Goal: Use online tool/utility: Utilize a website feature to perform a specific function

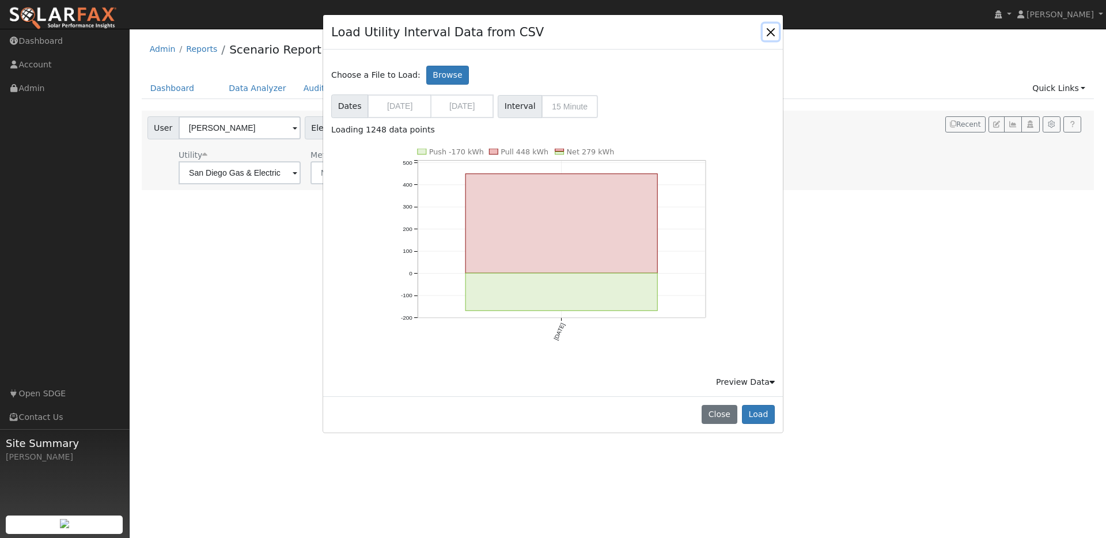
click at [774, 29] on button "Close" at bounding box center [771, 32] width 16 height 16
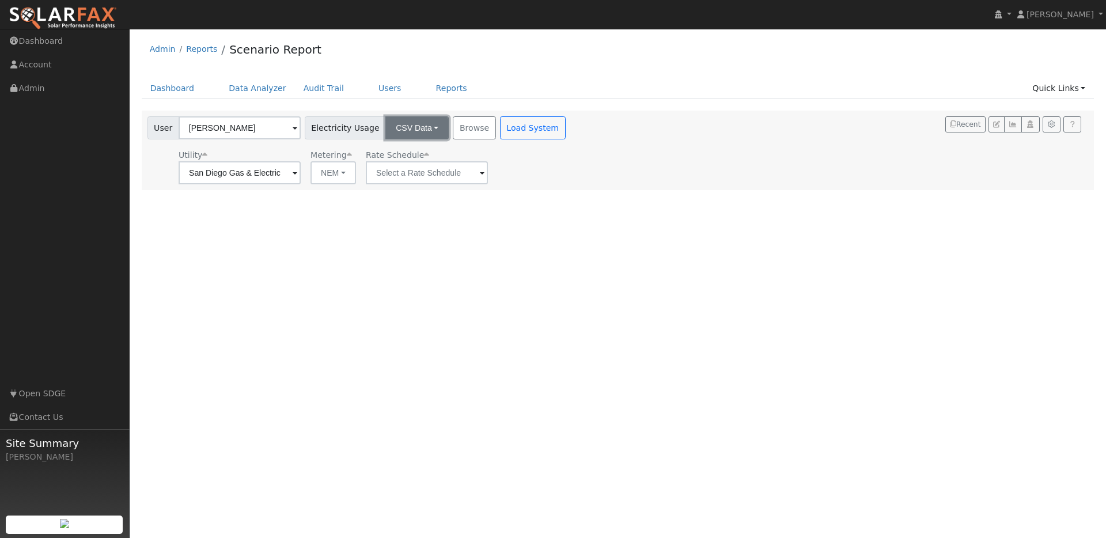
click at [405, 135] on button "CSV Data" at bounding box center [417, 127] width 63 height 23
click at [403, 188] on link "CSV Data" at bounding box center [408, 186] width 82 height 16
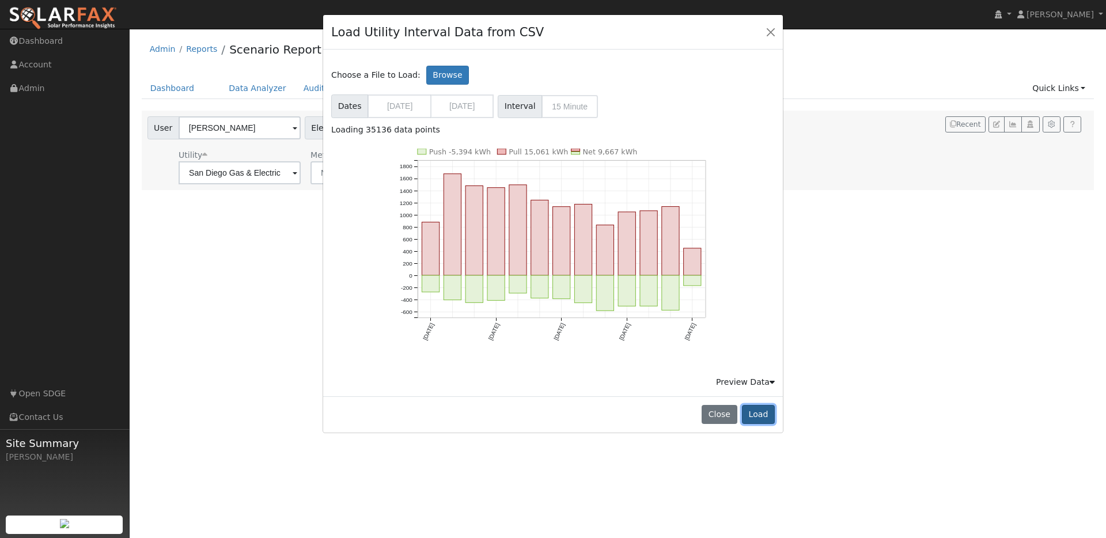
click at [757, 420] on button "Load" at bounding box center [758, 415] width 33 height 20
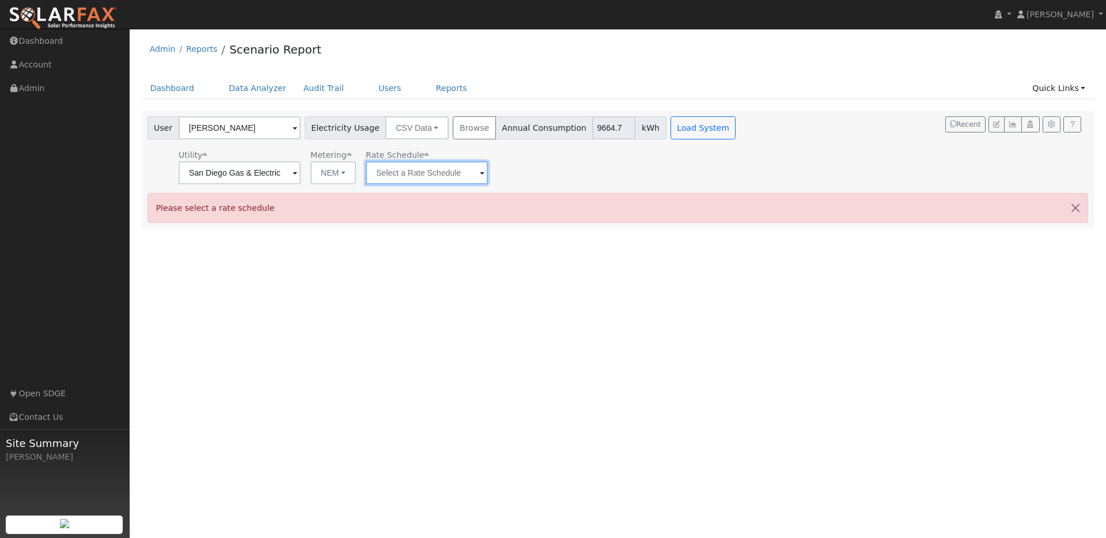
click at [301, 173] on input "text" at bounding box center [240, 172] width 122 height 23
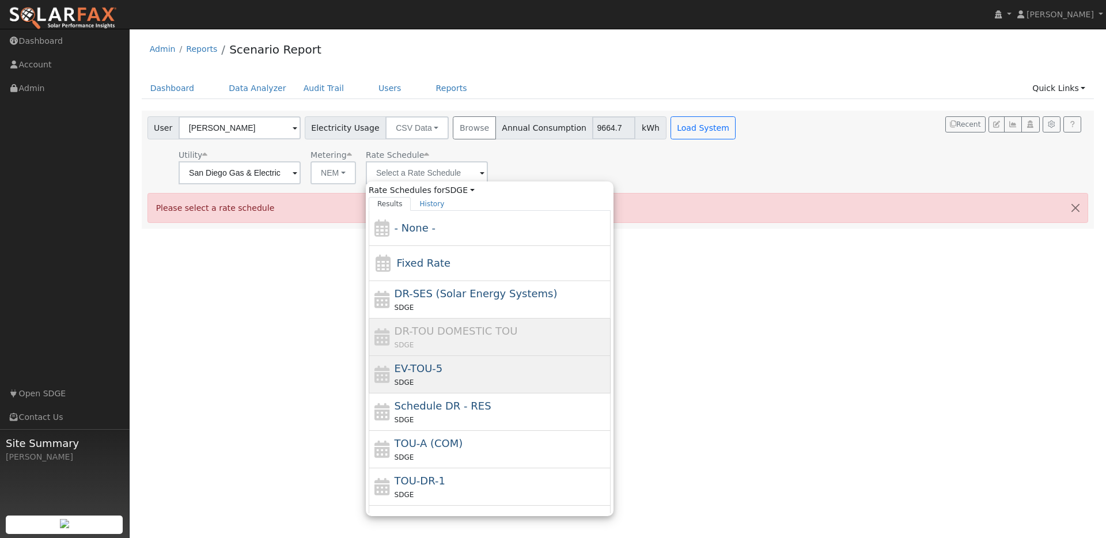
click at [452, 375] on div "EV-TOU-5 SDGE" at bounding box center [502, 375] width 214 height 28
type input "EV-TOU-5"
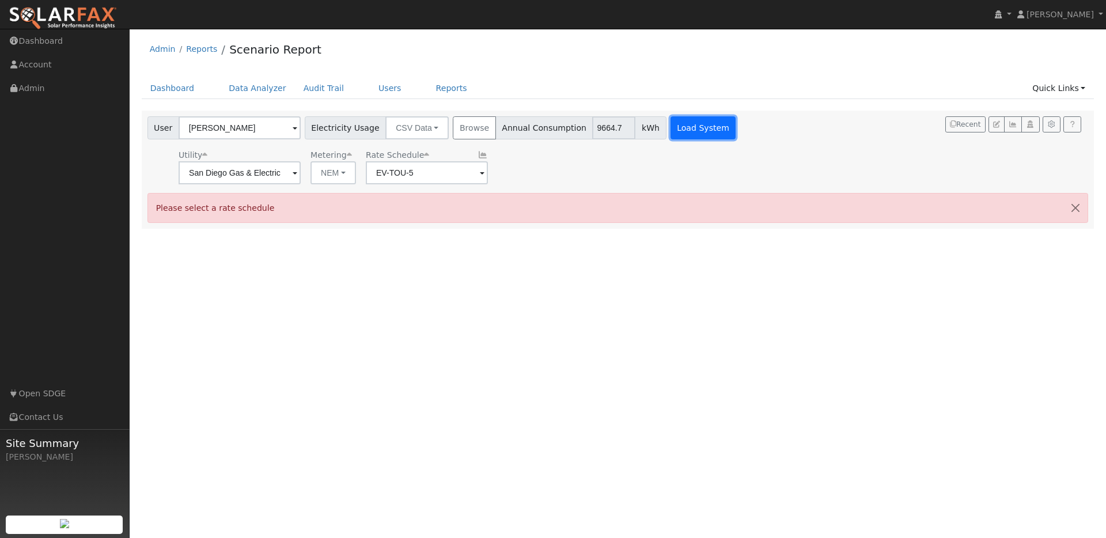
click at [682, 123] on button "Load System" at bounding box center [704, 127] width 66 height 23
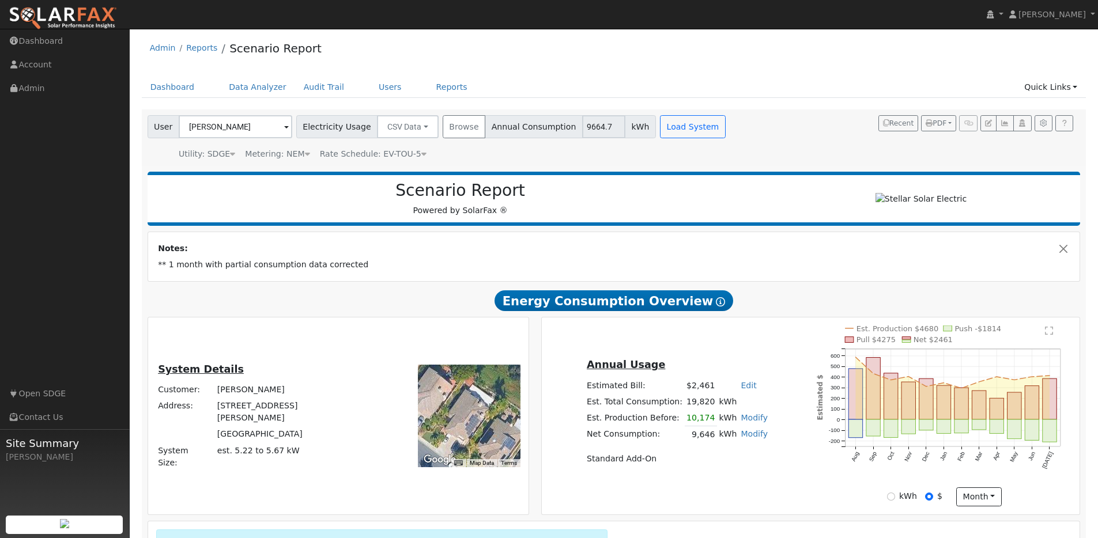
scroll to position [182, 0]
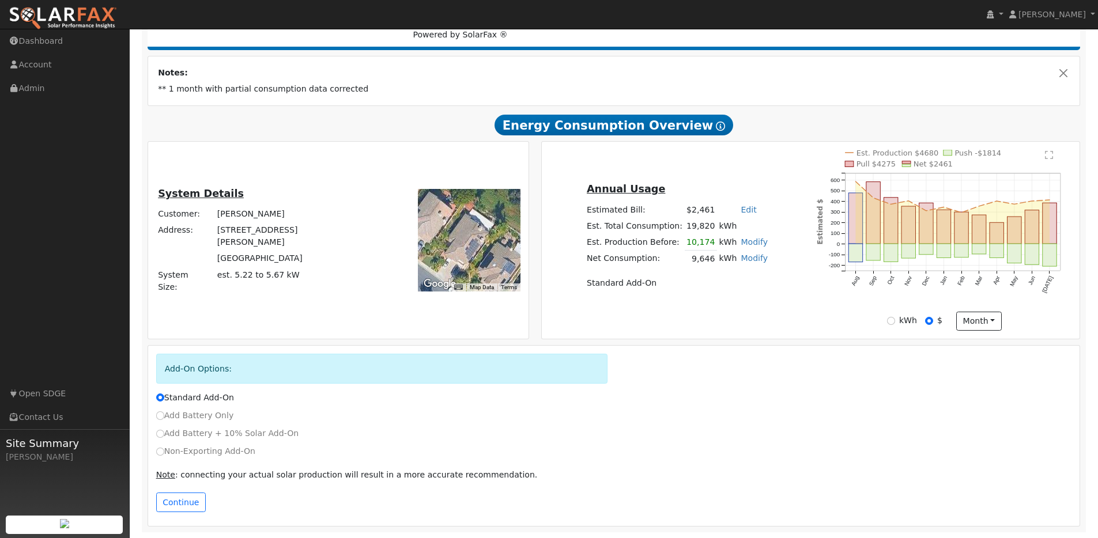
click at [214, 433] on label "Add Battery + 10% Solar Add-On" at bounding box center [227, 434] width 143 height 12
click at [164, 433] on input "Add Battery + 10% Solar Add-On" at bounding box center [160, 434] width 8 height 8
radio input "true"
radio input "false"
click at [203, 416] on label "Add Battery Only" at bounding box center [195, 416] width 78 height 12
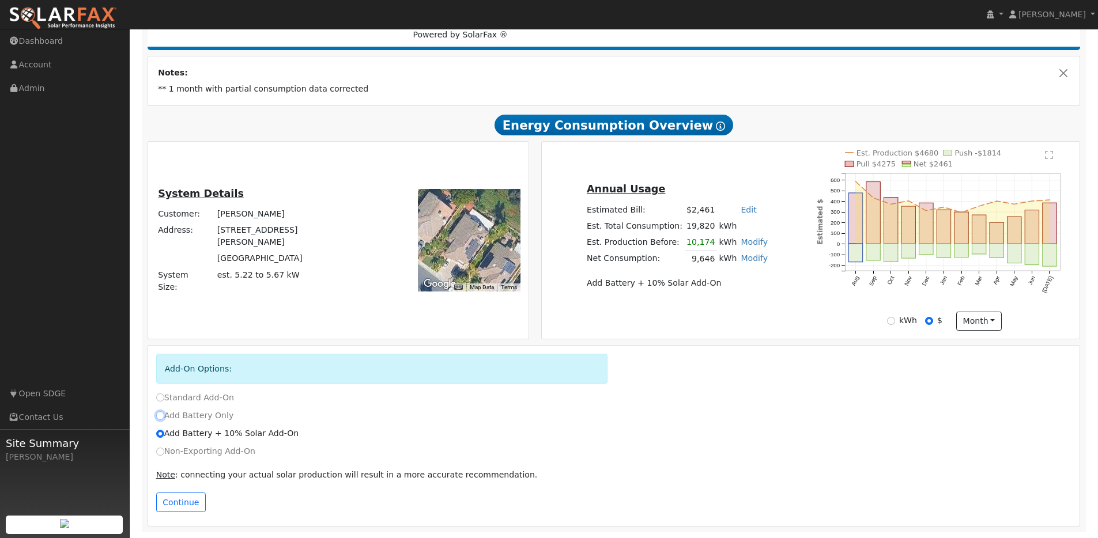
click at [164, 416] on input "Add Battery Only" at bounding box center [160, 415] width 8 height 8
radio input "true"
radio input "false"
click at [203, 454] on label "Non-Exporting Add-On" at bounding box center [205, 451] width 99 height 12
click at [164, 454] on input "Non-Exporting Add-On" at bounding box center [160, 452] width 8 height 8
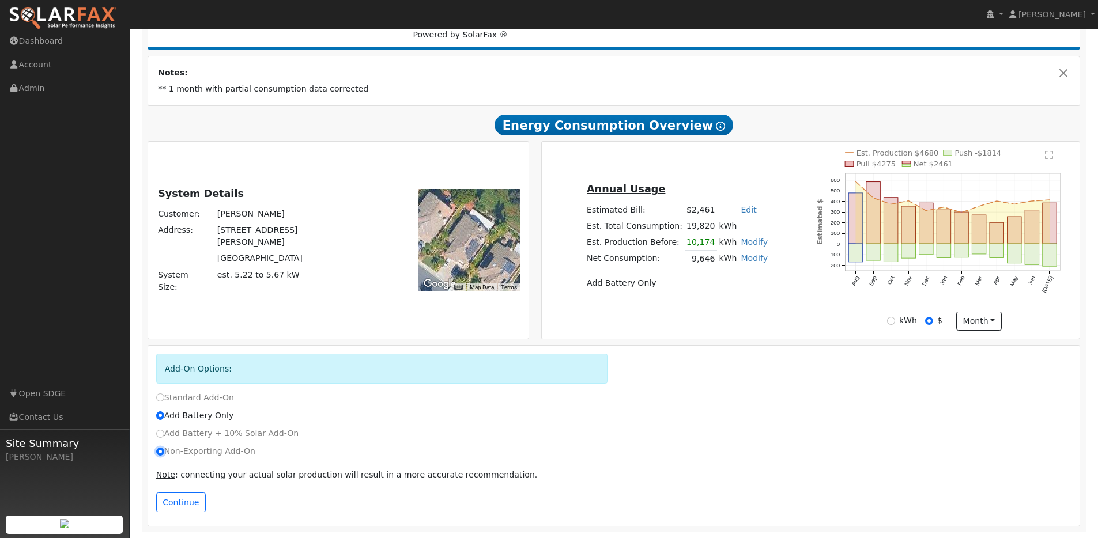
radio input "true"
radio input "false"
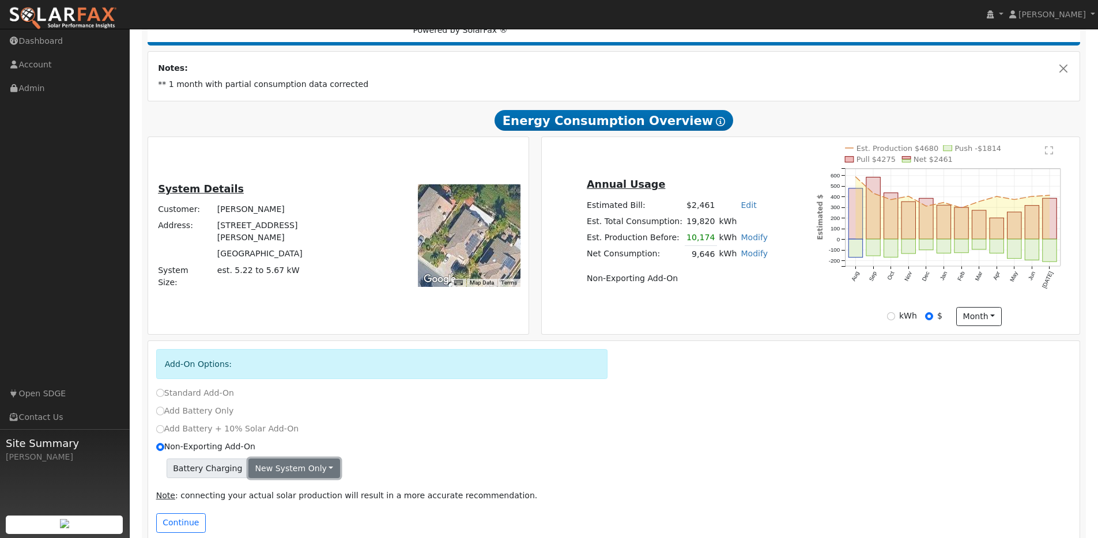
click at [286, 478] on button "New system only" at bounding box center [294, 469] width 92 height 20
click at [289, 494] on link "New system only" at bounding box center [292, 492] width 86 height 16
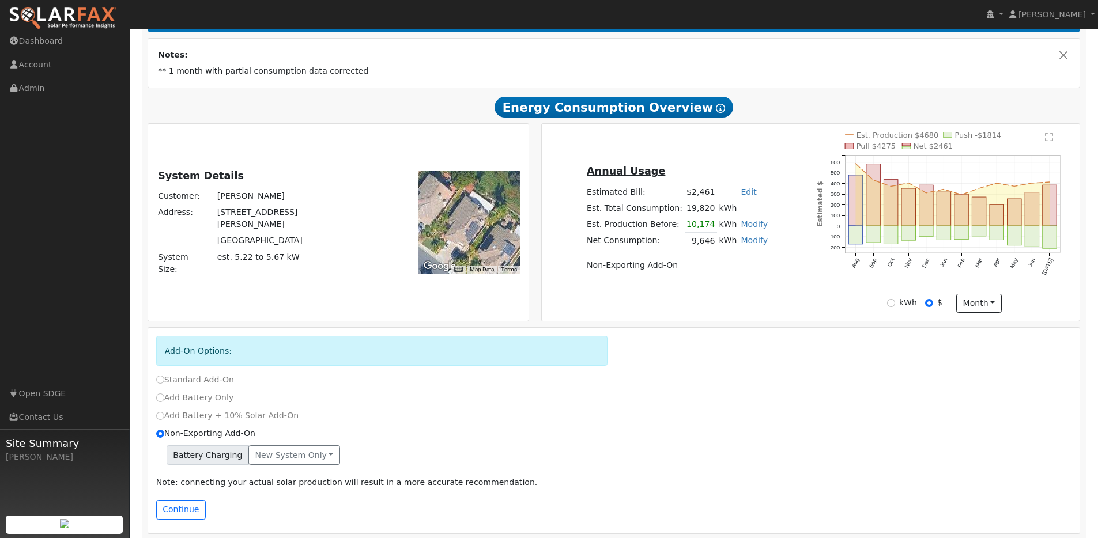
scroll to position [207, 0]
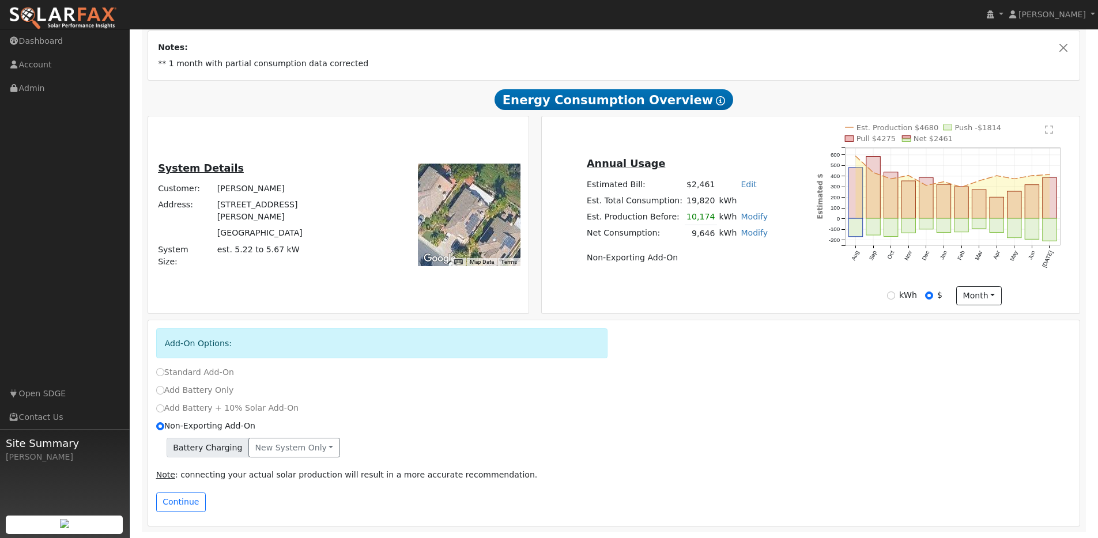
click at [182, 513] on div "Continue" at bounding box center [614, 505] width 928 height 25
click at [183, 509] on button "Continue" at bounding box center [181, 503] width 50 height 20
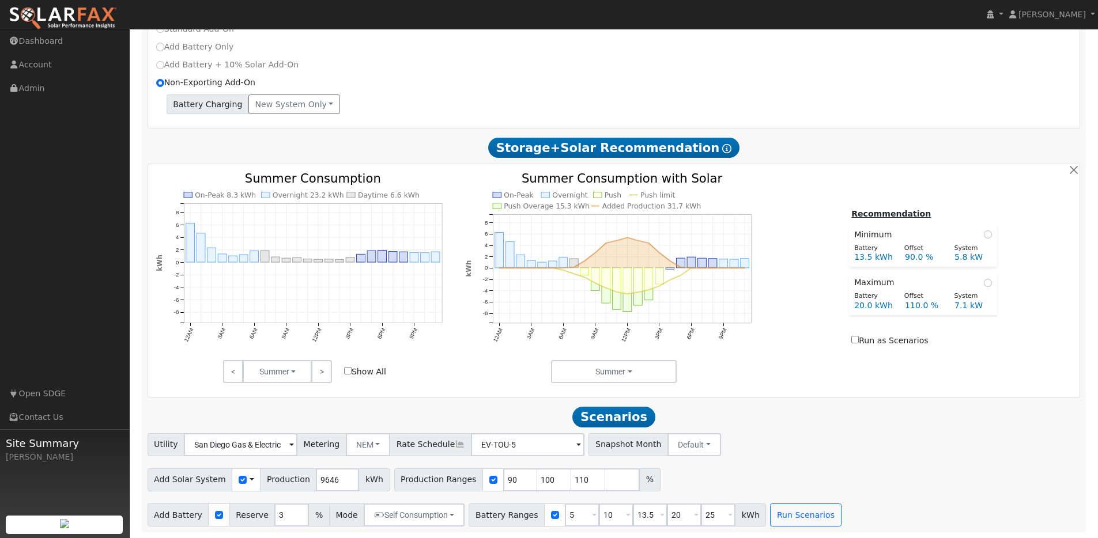
scroll to position [551, 0]
click at [482, 478] on div at bounding box center [492, 480] width 21 height 23
click at [489, 480] on input "checkbox" at bounding box center [493, 480] width 8 height 8
click at [330, 477] on input "9646" at bounding box center [337, 480] width 43 height 23
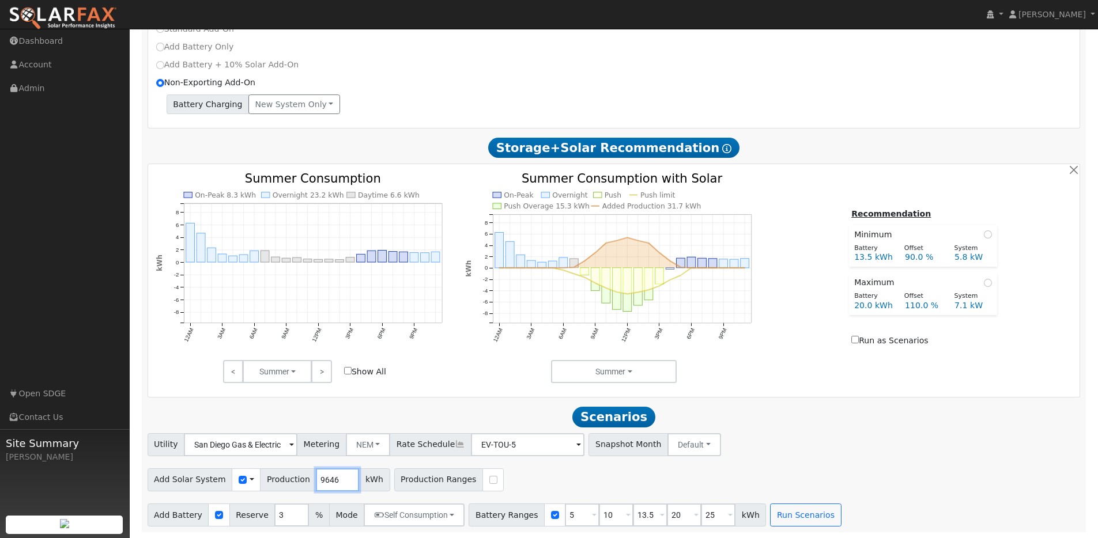
click at [330, 477] on input "9646" at bounding box center [337, 480] width 43 height 23
click at [489, 480] on input "checkbox" at bounding box center [493, 480] width 8 height 8
checkbox input "true"
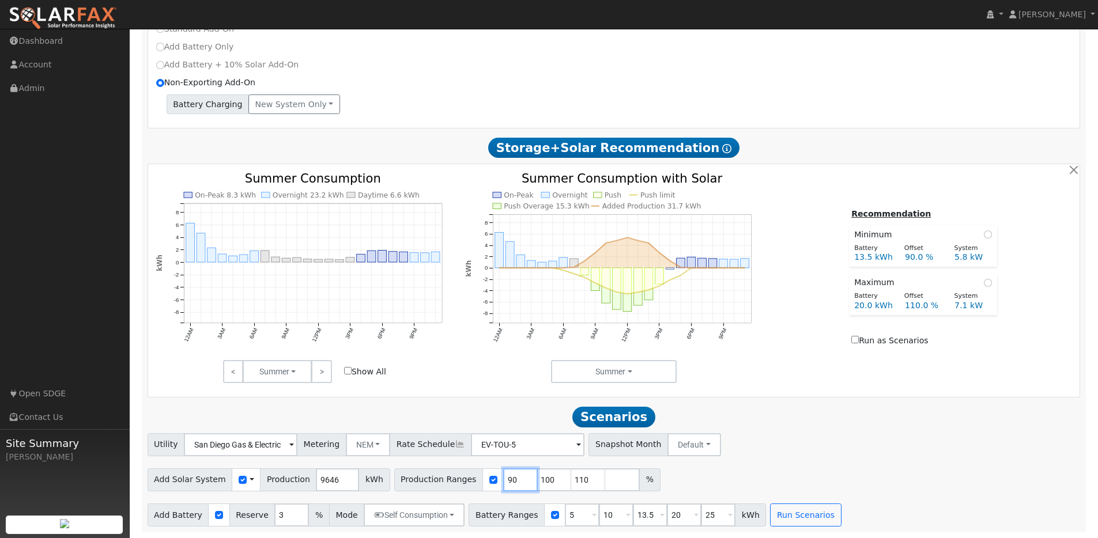
click at [503, 479] on input "90" at bounding box center [520, 480] width 35 height 23
type input "50"
type input "75"
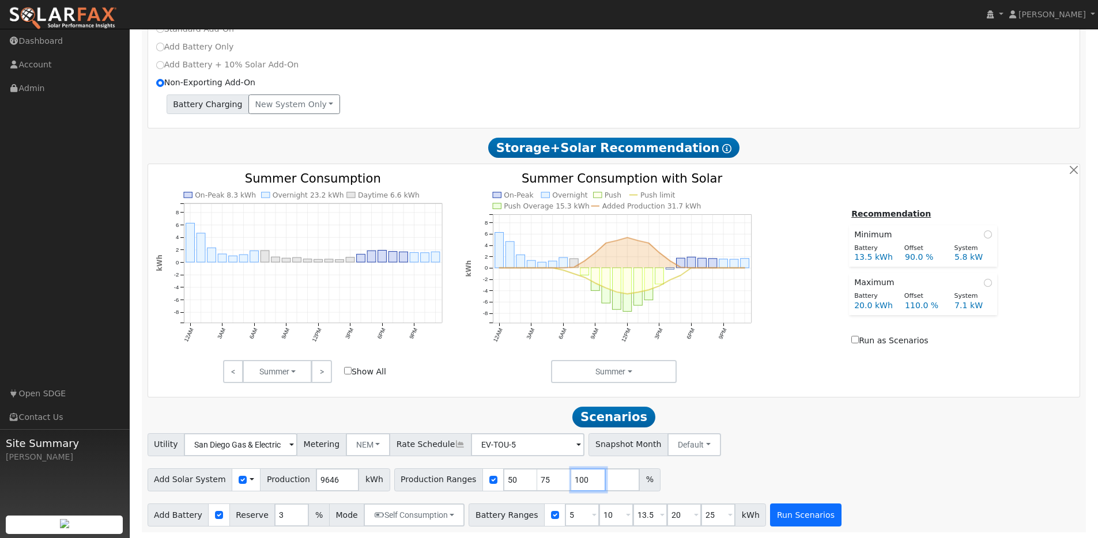
type input "100"
click at [824, 521] on button "Run Scenarios" at bounding box center [805, 515] width 71 height 23
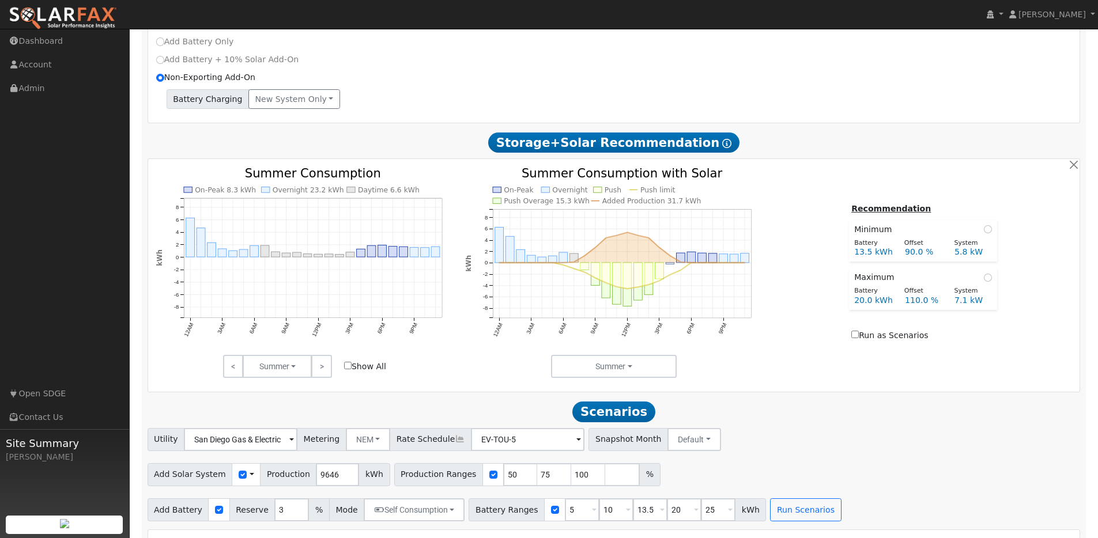
type input "6.4"
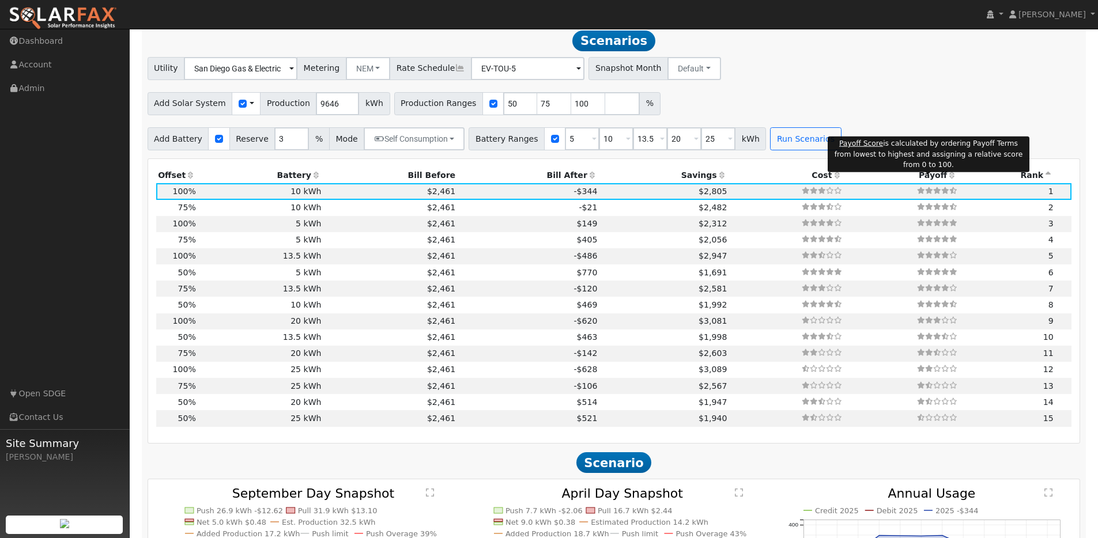
click at [930, 180] on span "Payoff" at bounding box center [933, 175] width 28 height 9
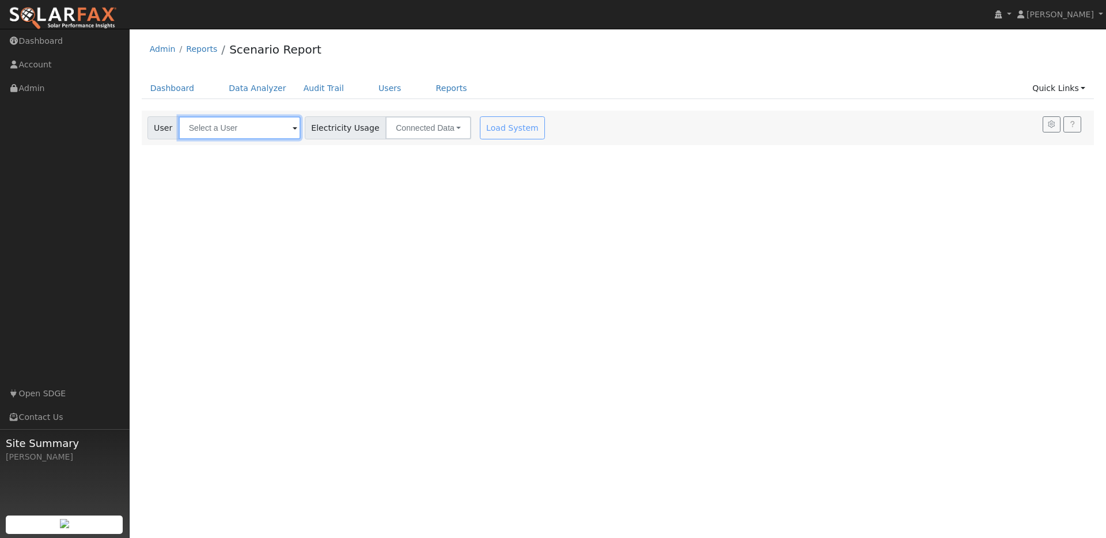
click at [236, 130] on input "text" at bounding box center [240, 127] width 122 height 23
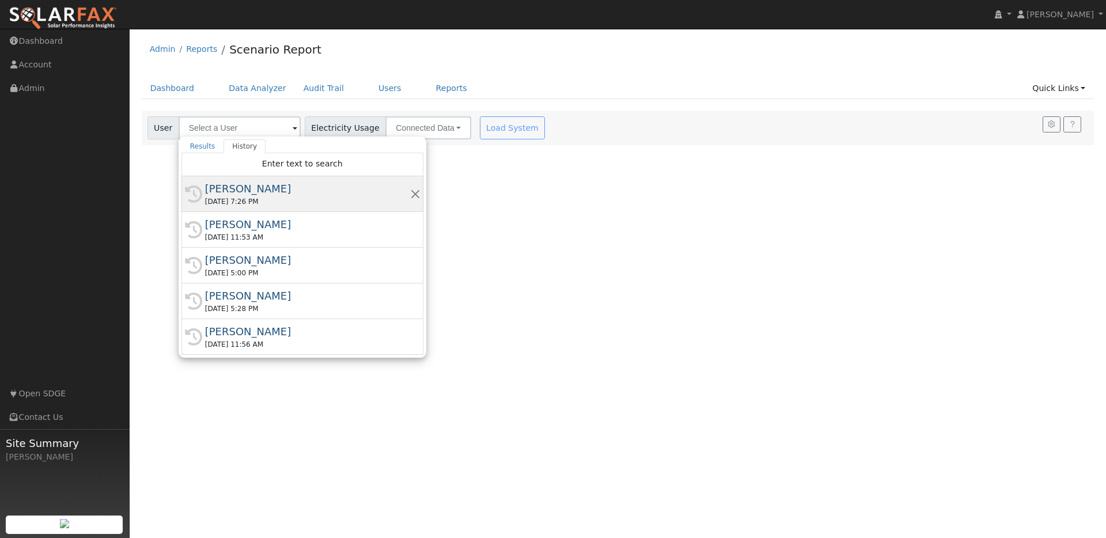
click at [245, 201] on div "08/13/2025 7:26 PM" at bounding box center [307, 202] width 205 height 10
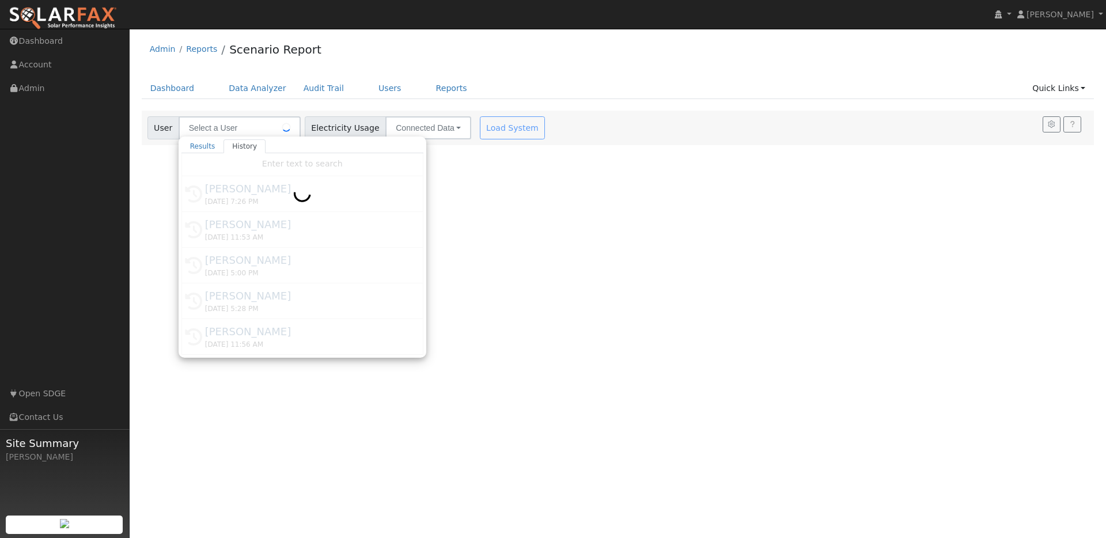
type input "[PERSON_NAME]"
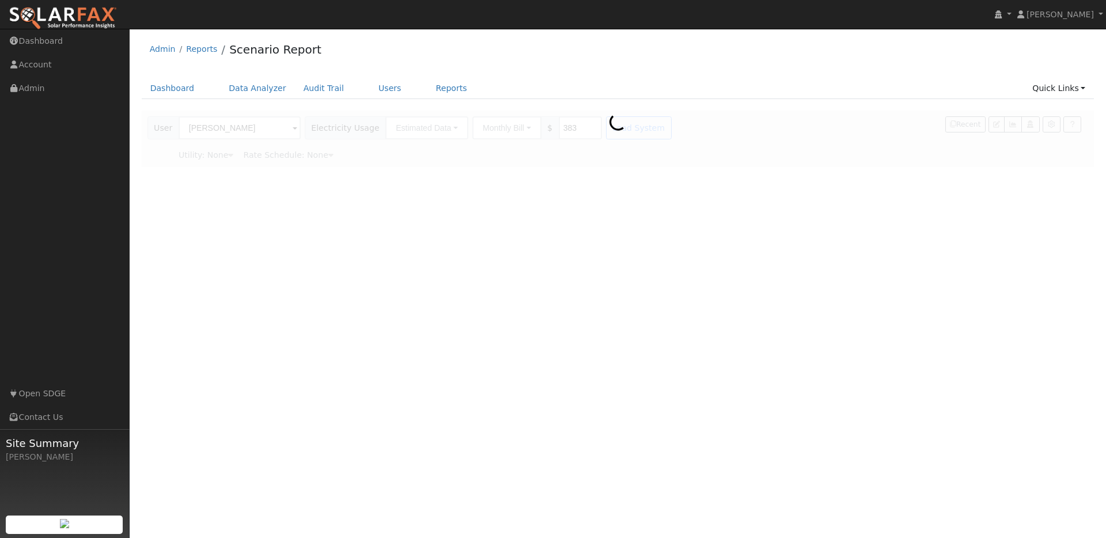
type input "San Diego Gas & Electric"
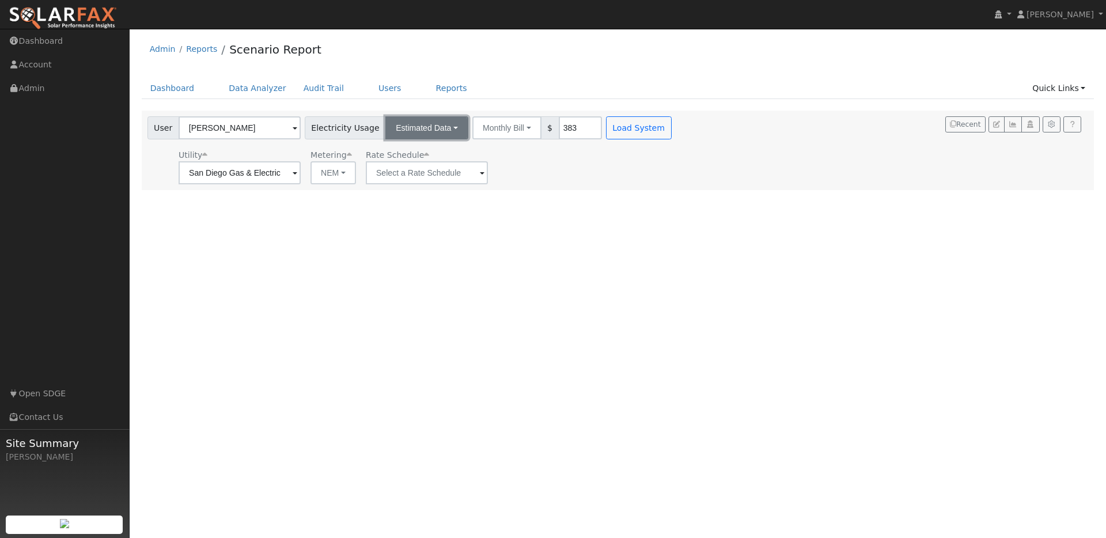
click at [440, 132] on button "Estimated Data" at bounding box center [427, 127] width 83 height 23
click at [429, 191] on link "CSV Data" at bounding box center [427, 186] width 82 height 16
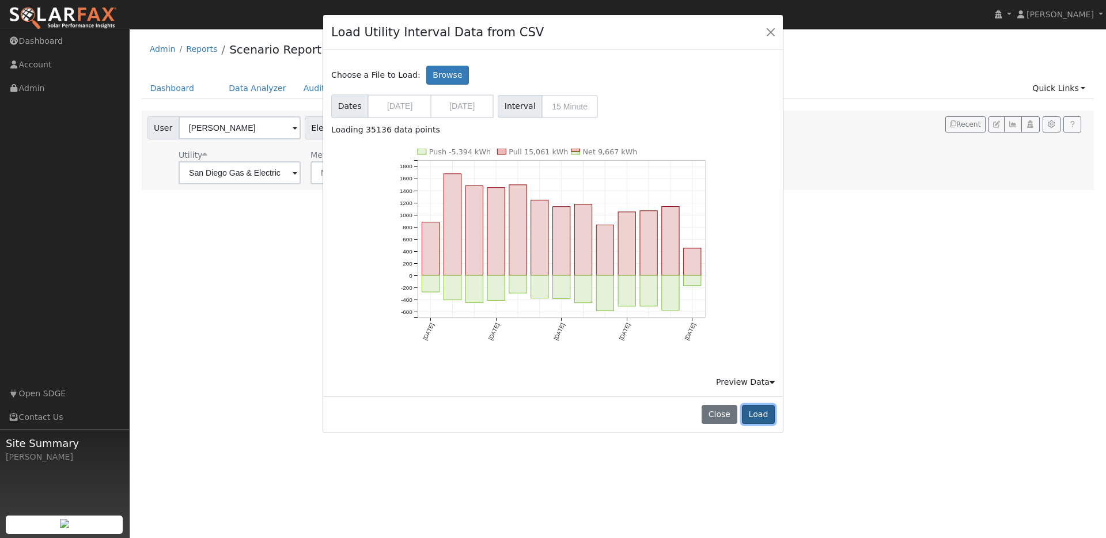
click at [752, 409] on button "Load" at bounding box center [758, 415] width 33 height 20
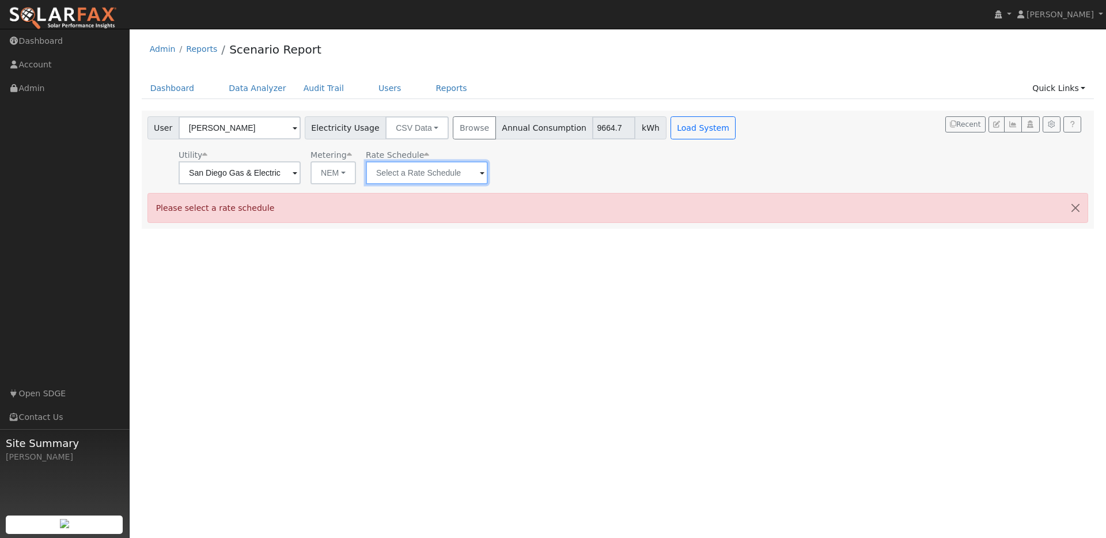
click at [301, 176] on input "text" at bounding box center [240, 172] width 122 height 23
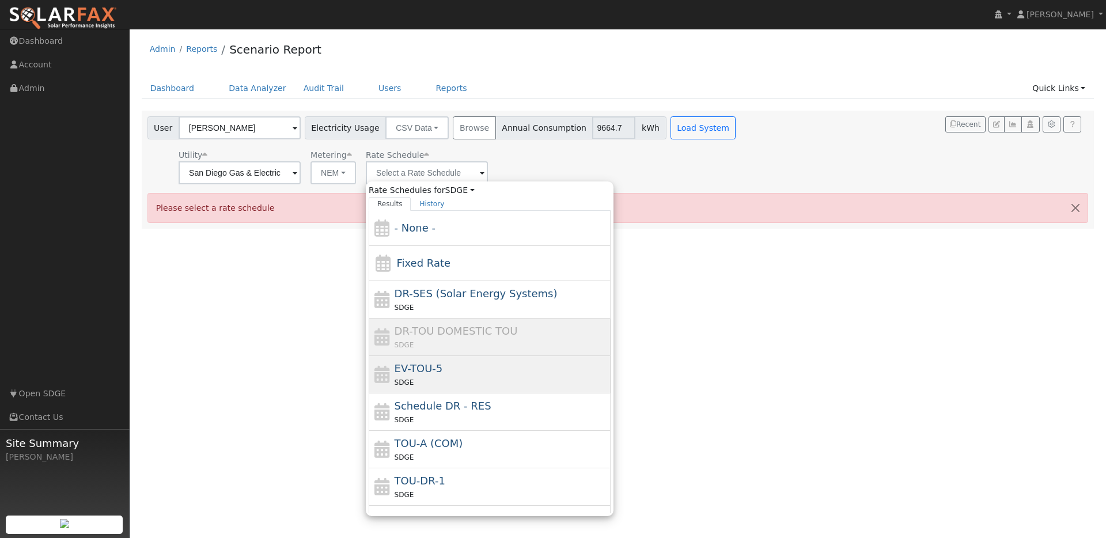
click at [451, 377] on div "SDGE" at bounding box center [502, 382] width 214 height 12
type input "EV-TOU-5"
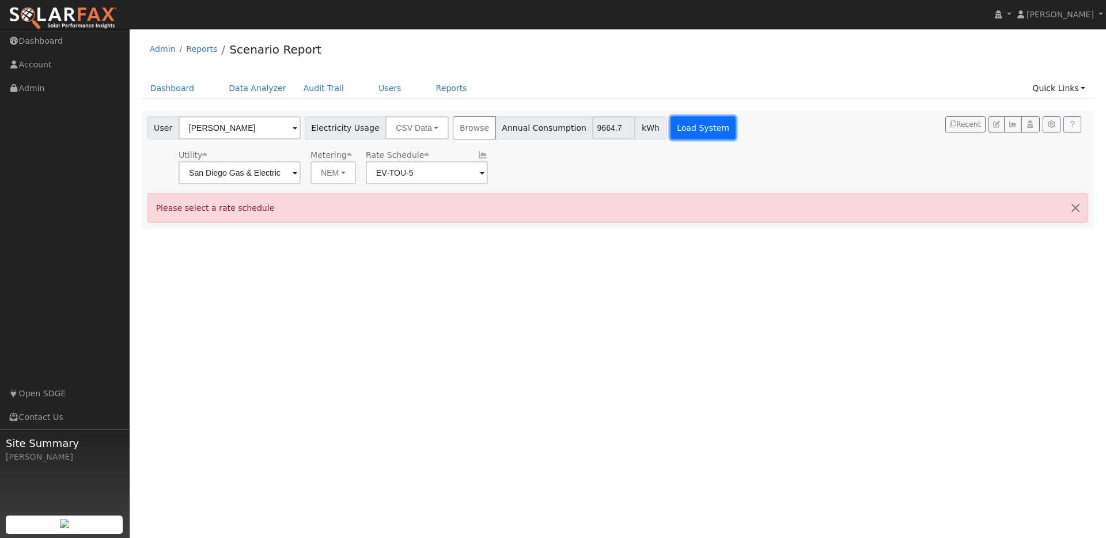
click at [671, 125] on button "Load System" at bounding box center [704, 127] width 66 height 23
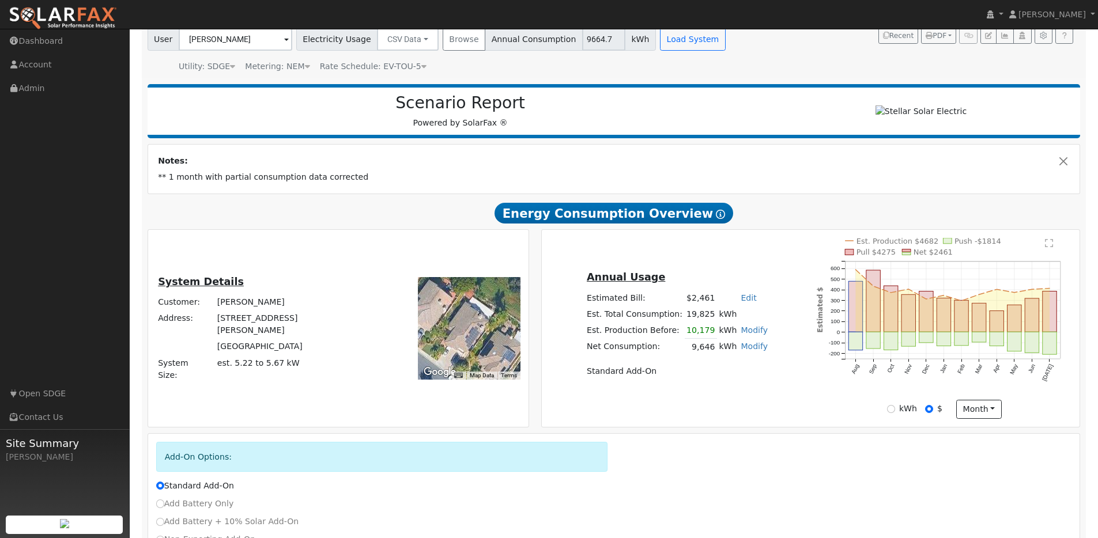
scroll to position [182, 0]
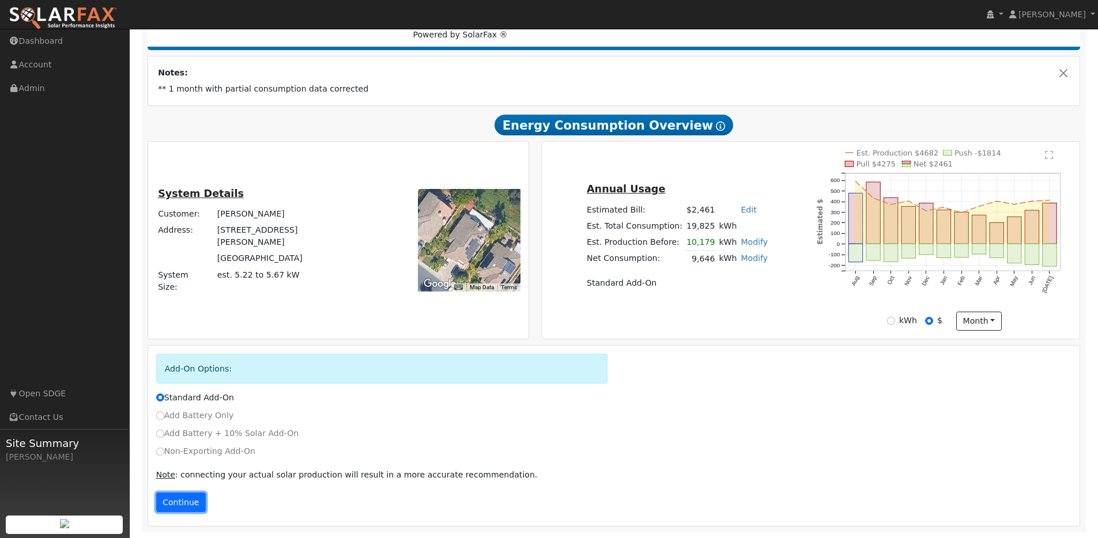
click at [187, 499] on button "Continue" at bounding box center [181, 503] width 50 height 20
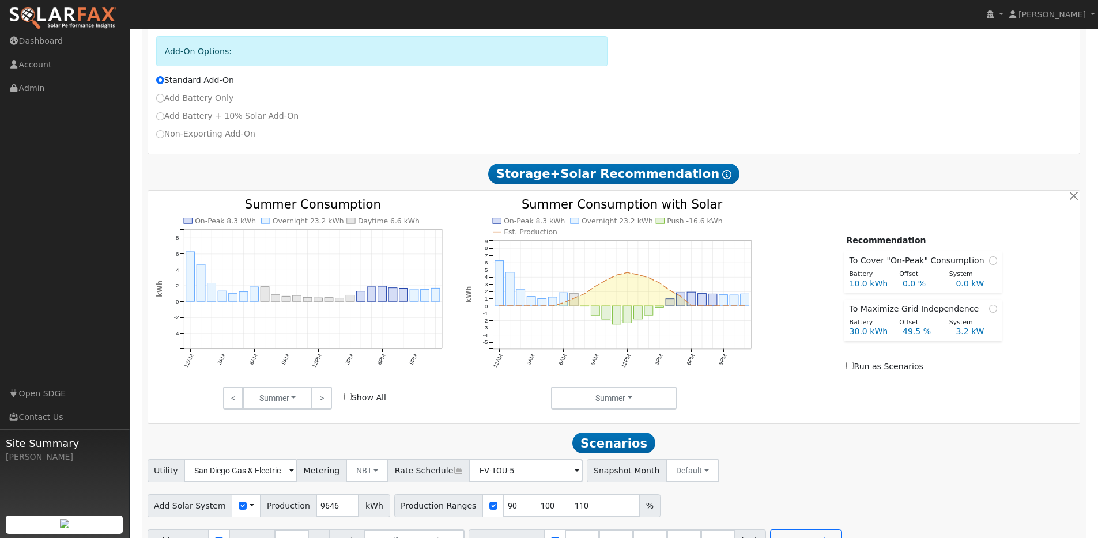
scroll to position [526, 0]
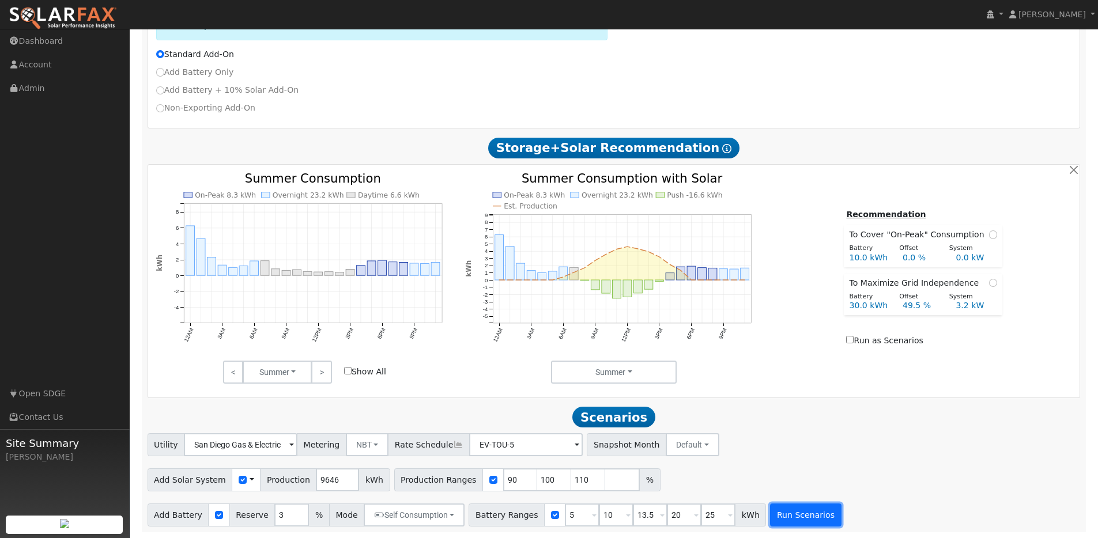
click at [800, 526] on button "Run Scenarios" at bounding box center [805, 515] width 71 height 23
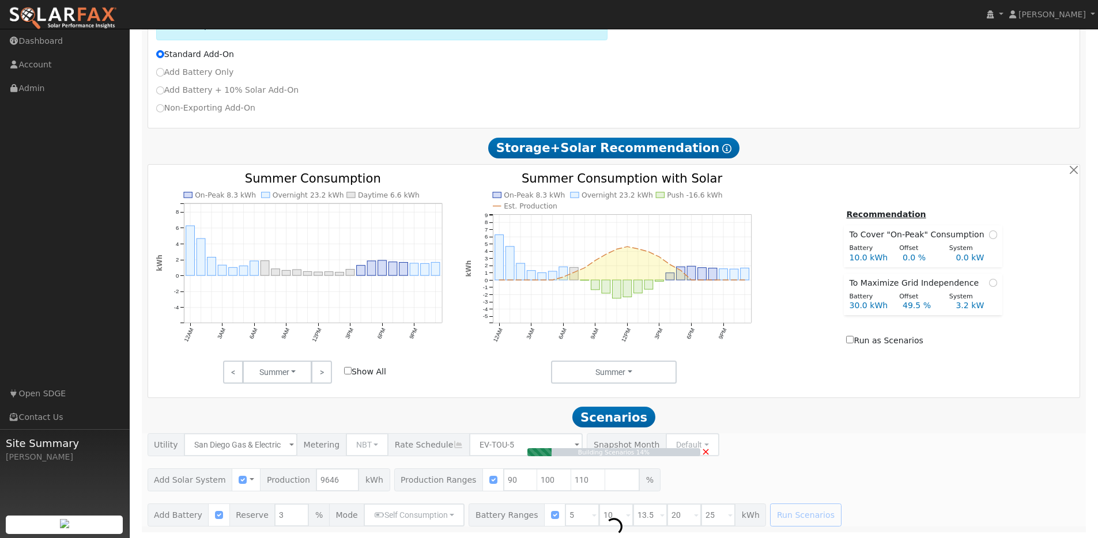
click at [708, 451] on span "×" at bounding box center [705, 451] width 9 height 12
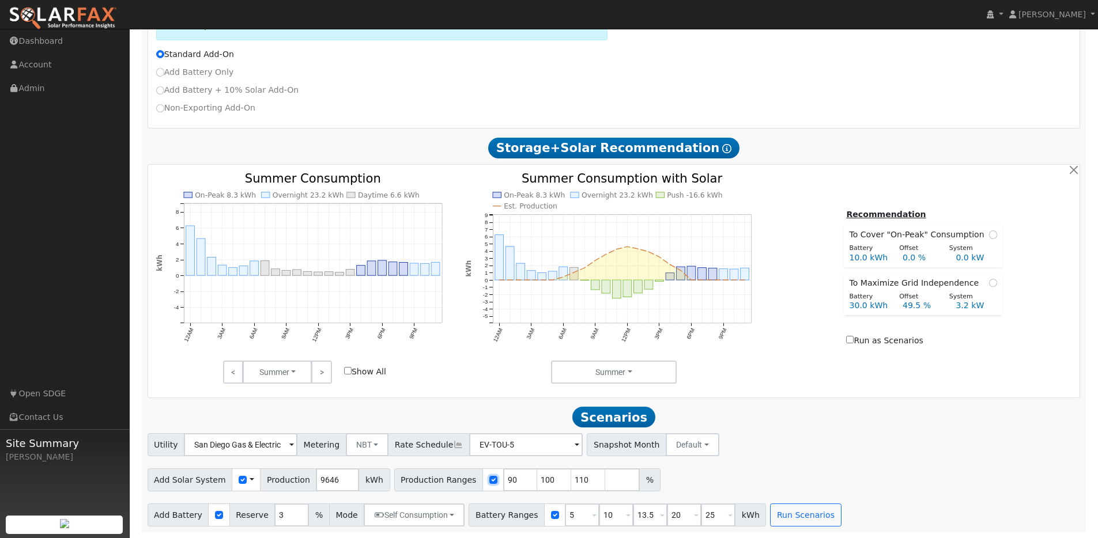
click at [489, 481] on input "checkbox" at bounding box center [493, 480] width 8 height 8
checkbox input "false"
click at [800, 510] on button "Run Scenarios" at bounding box center [805, 515] width 71 height 23
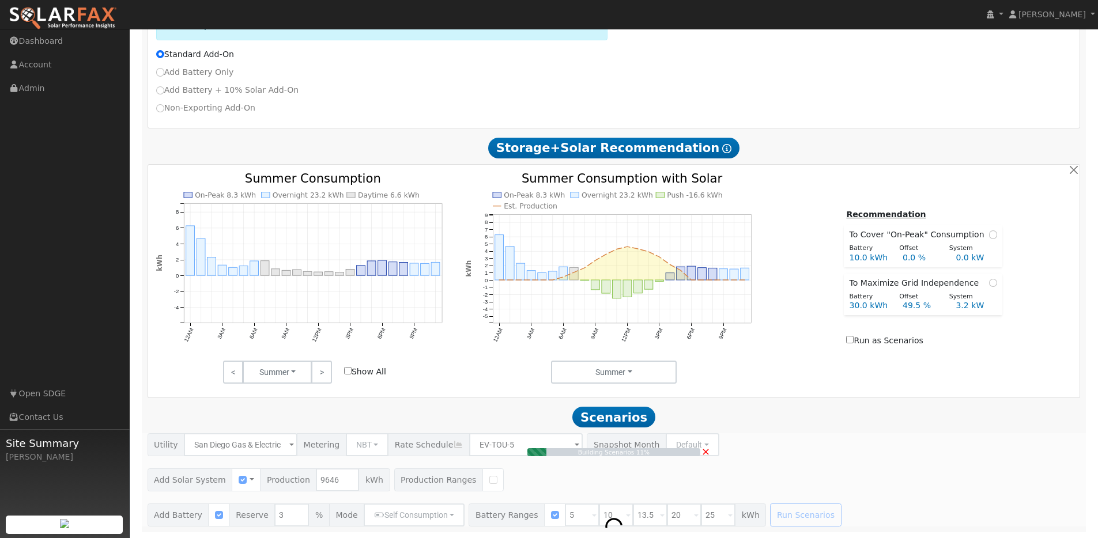
click at [708, 447] on span "×" at bounding box center [705, 451] width 9 height 12
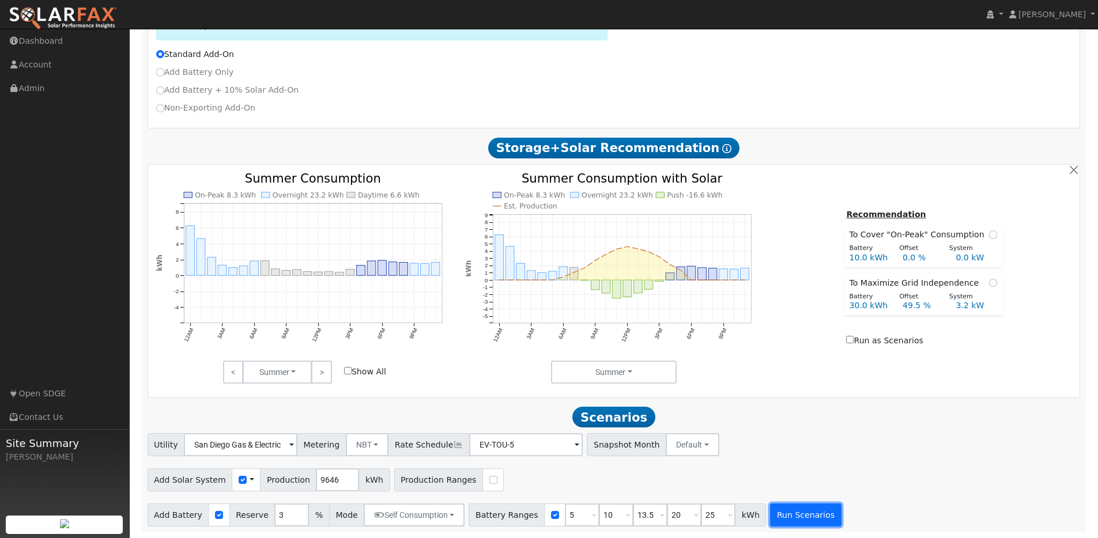
click at [791, 511] on button "Run Scenarios" at bounding box center [805, 515] width 71 height 23
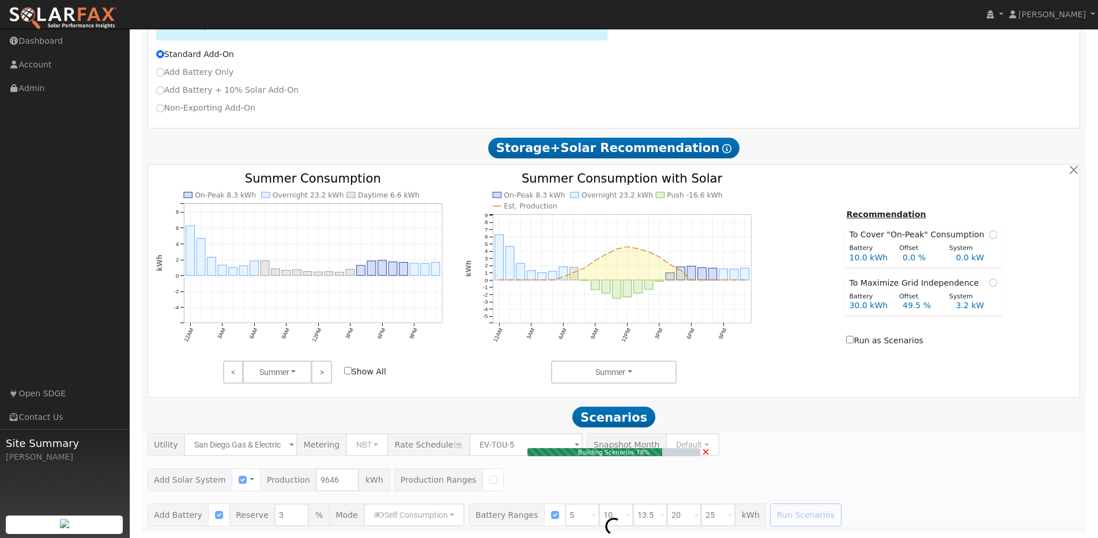
type input "6.4"
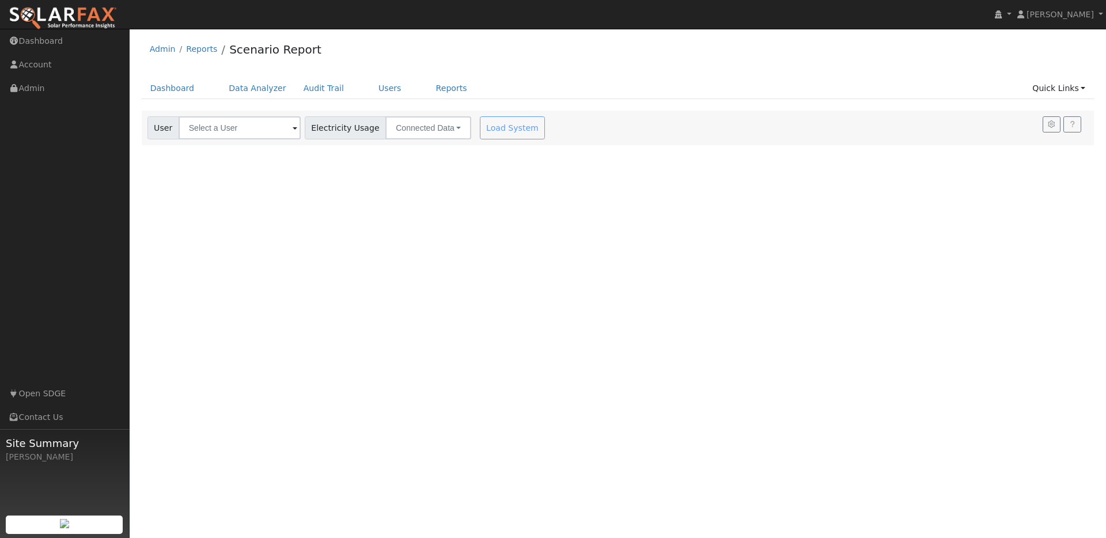
drag, startPoint x: 243, startPoint y: 114, endPoint x: 243, endPoint y: 122, distance: 7.5
click at [243, 114] on div "User Account Select an Ac... Electricity Usage Connected Data Connected Data Es…" at bounding box center [347, 125] width 405 height 27
click at [243, 123] on input "text" at bounding box center [240, 127] width 122 height 23
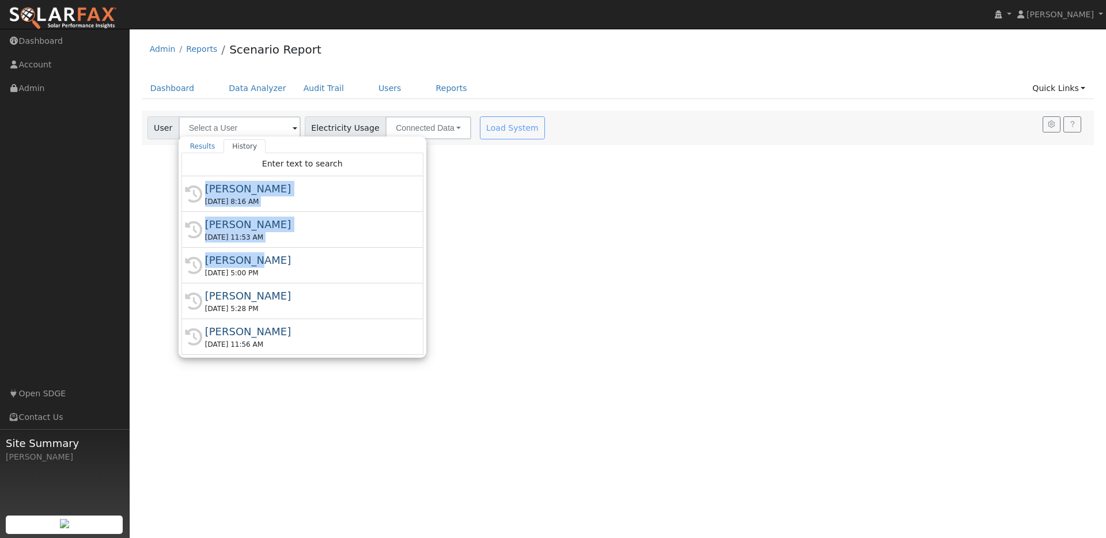
drag, startPoint x: 244, startPoint y: 263, endPoint x: 165, endPoint y: 203, distance: 99.9
click at [165, 203] on div "User Profile First name Last name Email Email Notifications No Emails No Emails…" at bounding box center [618, 283] width 977 height 509
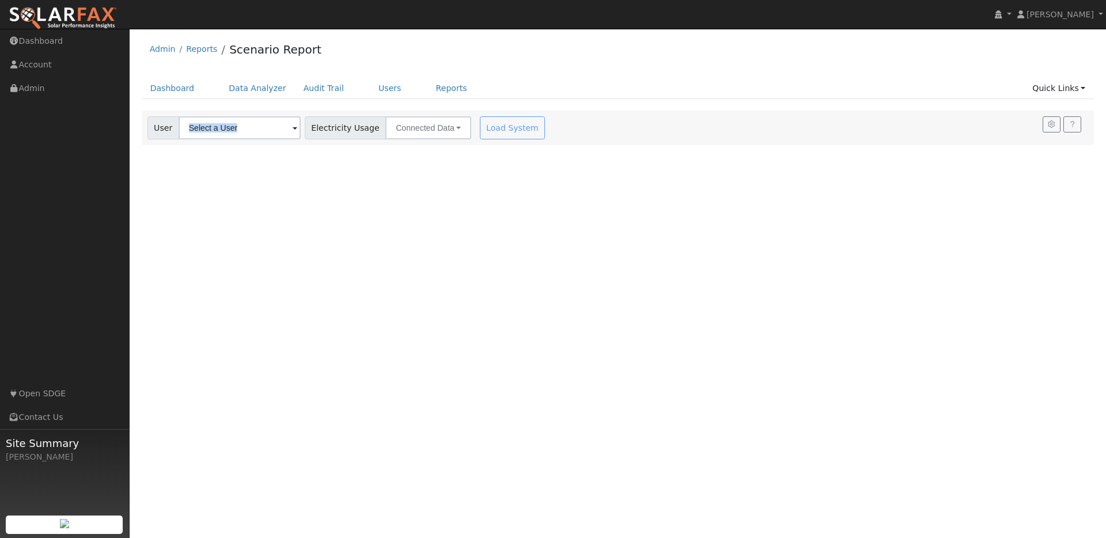
drag, startPoint x: 235, startPoint y: 114, endPoint x: 235, endPoint y: 121, distance: 7.5
click at [235, 114] on div "User Account Select an Ac... Electricity Usage Connected Data Connected Data Es…" at bounding box center [347, 125] width 405 height 27
click at [235, 122] on input "text" at bounding box center [240, 127] width 122 height 23
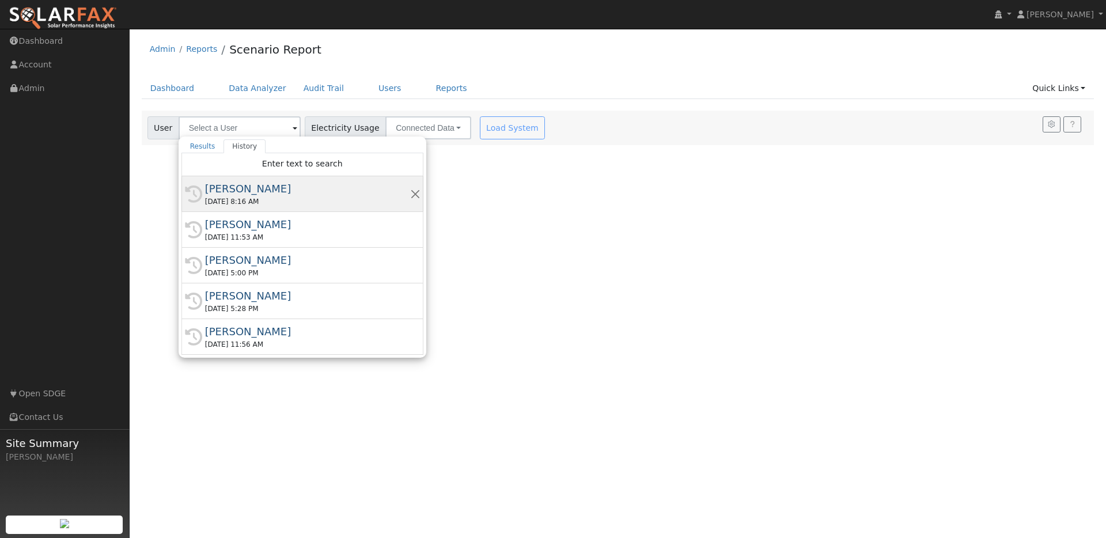
click at [222, 184] on div "[PERSON_NAME]" at bounding box center [307, 189] width 205 height 16
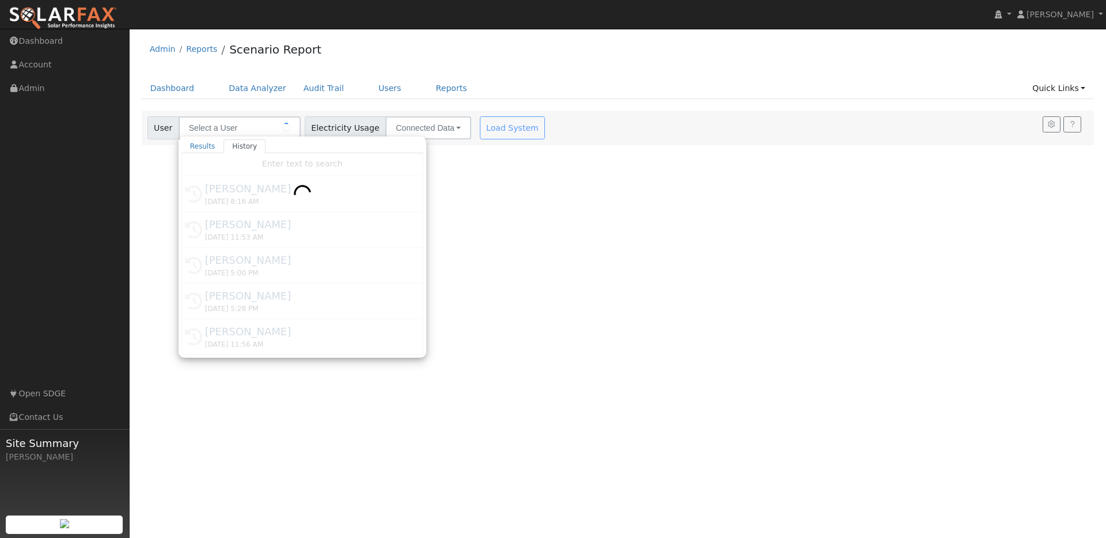
type input "[PERSON_NAME]"
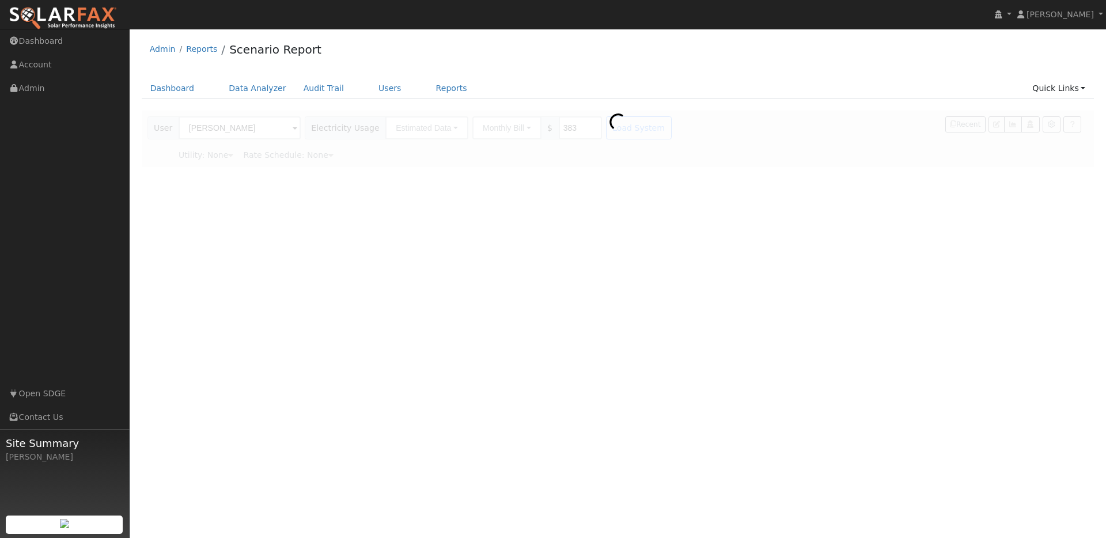
type input "San Diego Gas & Electric"
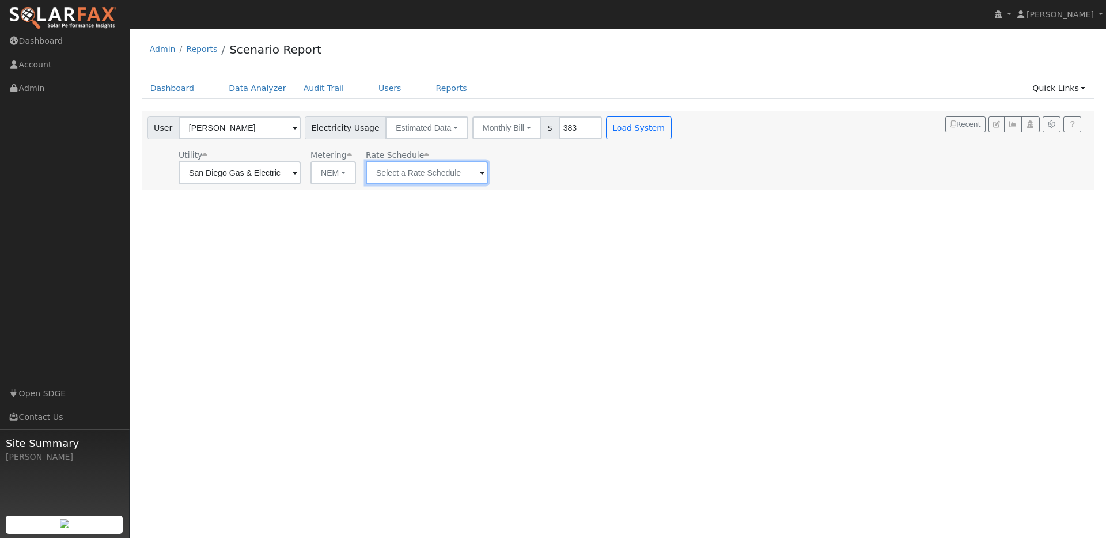
click at [301, 175] on input "text" at bounding box center [240, 172] width 122 height 23
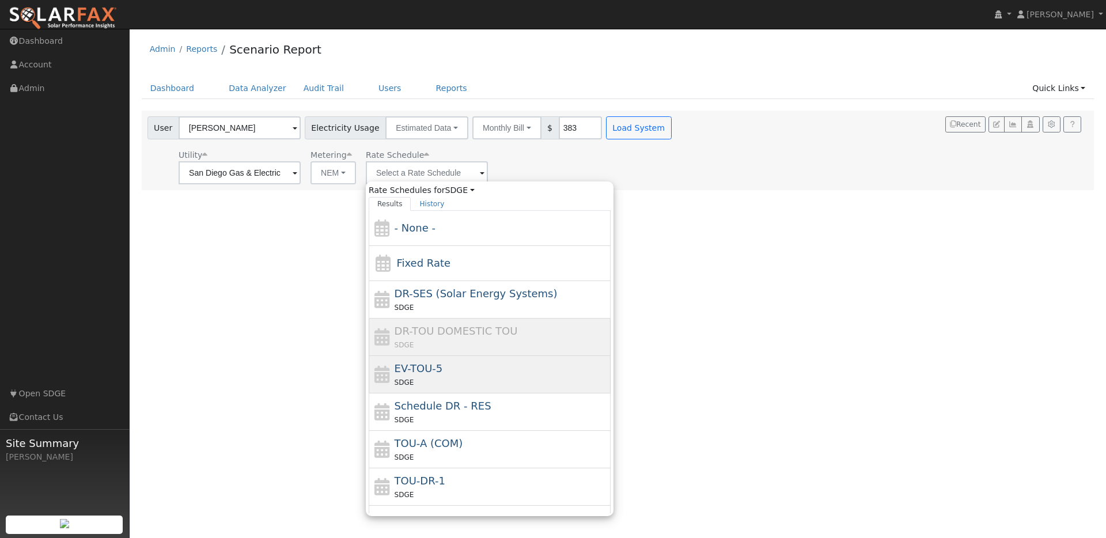
click at [427, 363] on span "EV-TOU-5" at bounding box center [419, 368] width 48 height 12
type input "EV-TOU-5"
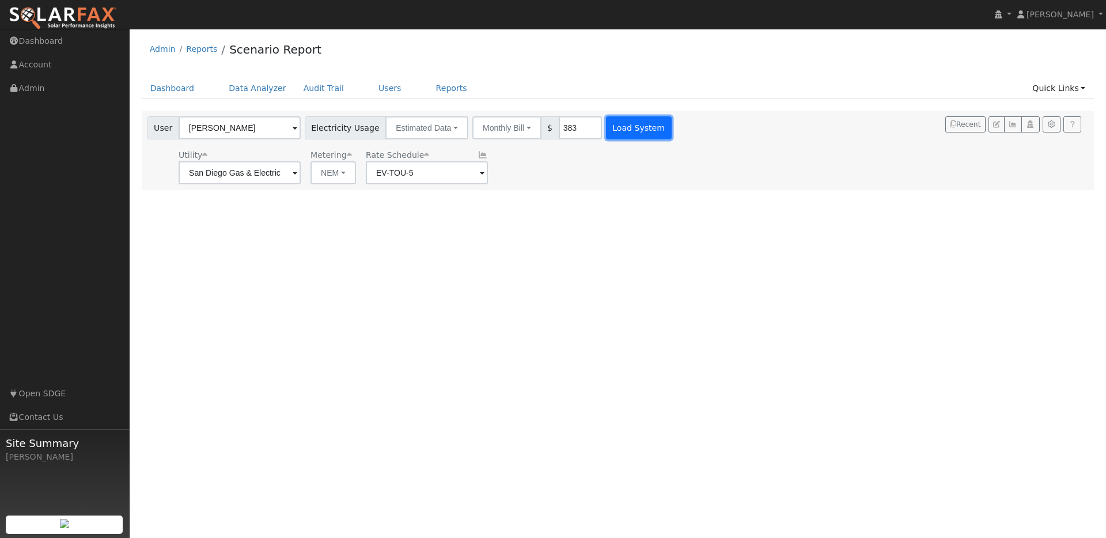
click at [611, 137] on button "Load System" at bounding box center [639, 127] width 66 height 23
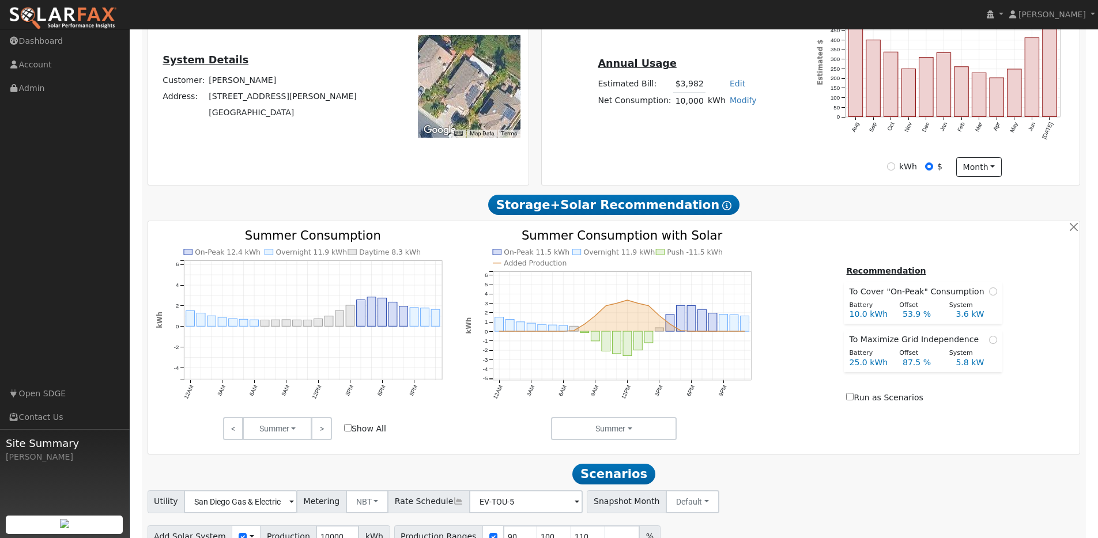
scroll to position [338, 0]
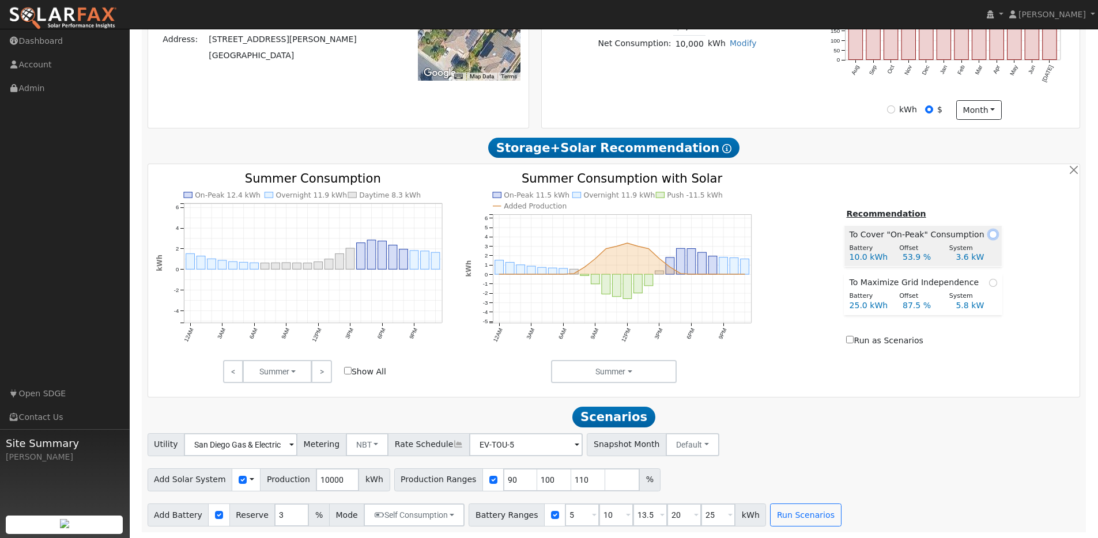
click at [989, 236] on input "radio" at bounding box center [993, 235] width 8 height 8
radio input "true"
click at [568, 518] on input "5" at bounding box center [582, 515] width 35 height 23
drag, startPoint x: 569, startPoint y: 515, endPoint x: 526, endPoint y: 515, distance: 43.2
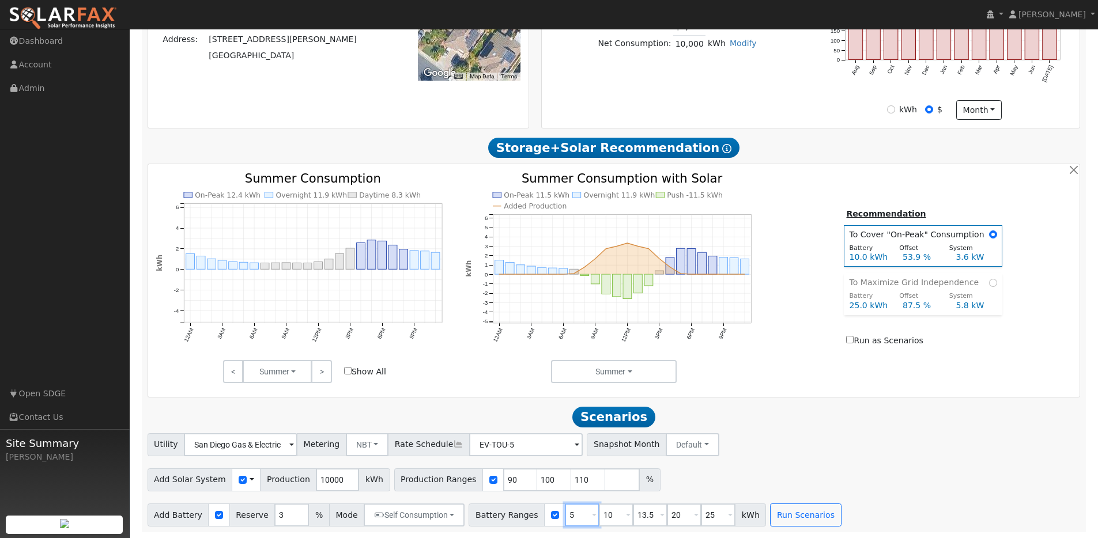
click at [526, 515] on div "Battery Ranges 5 Overrides Reserve % Mode None None Self Consumption Peak Savin…" at bounding box center [617, 515] width 297 height 23
type input "10"
type input "13.5"
type input "20"
type input "25"
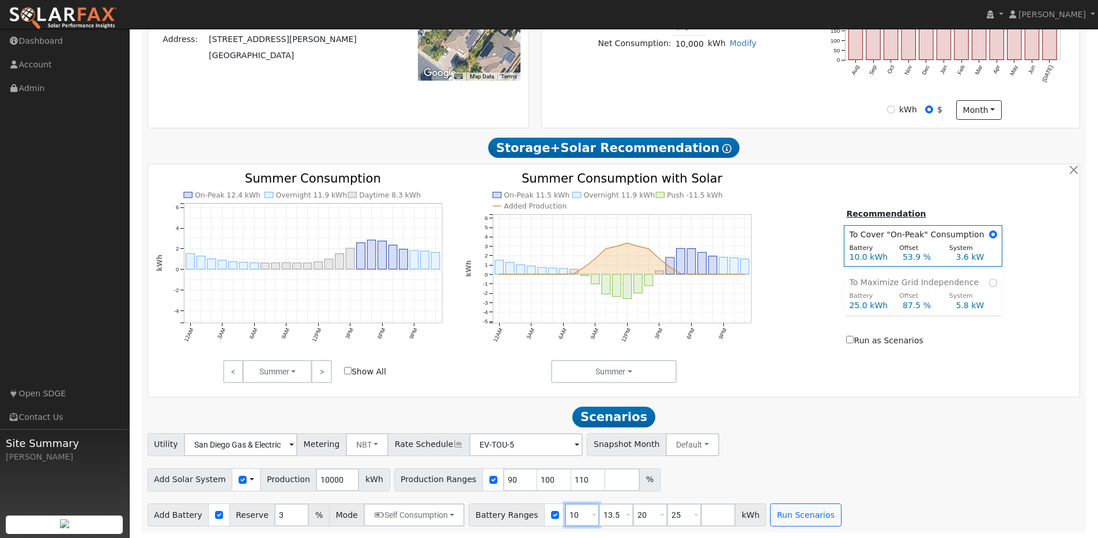
type input "10"
click at [676, 512] on input "25" at bounding box center [684, 515] width 35 height 23
type input "27"
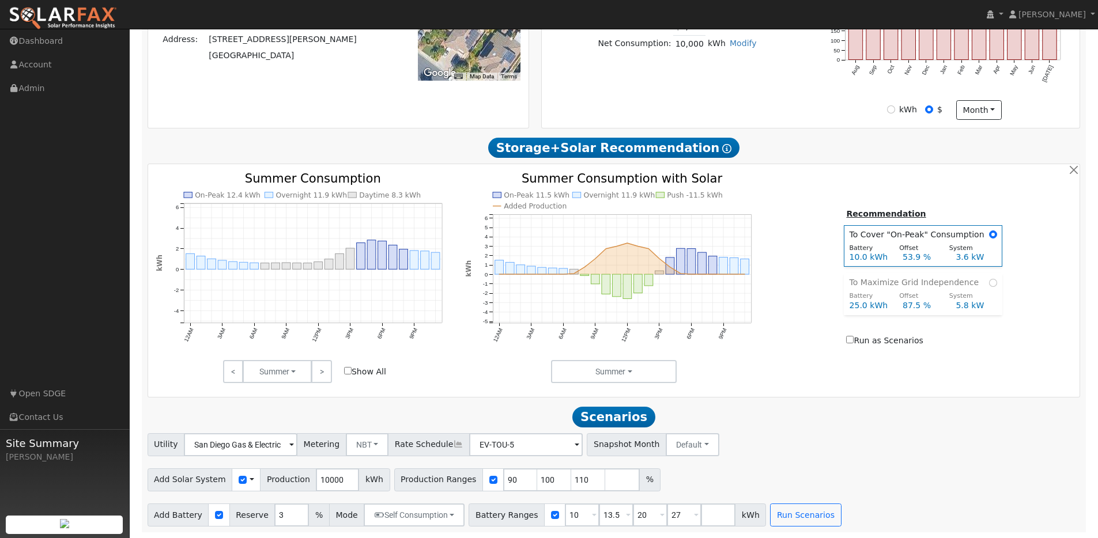
click at [833, 451] on div "Utility San Diego Gas & Electric Metering NBT NEM NBT Rate Schedule EV-TOU-5 - …" at bounding box center [613, 442] width 937 height 27
click at [489, 480] on input "checkbox" at bounding box center [493, 480] width 8 height 8
checkbox input "false"
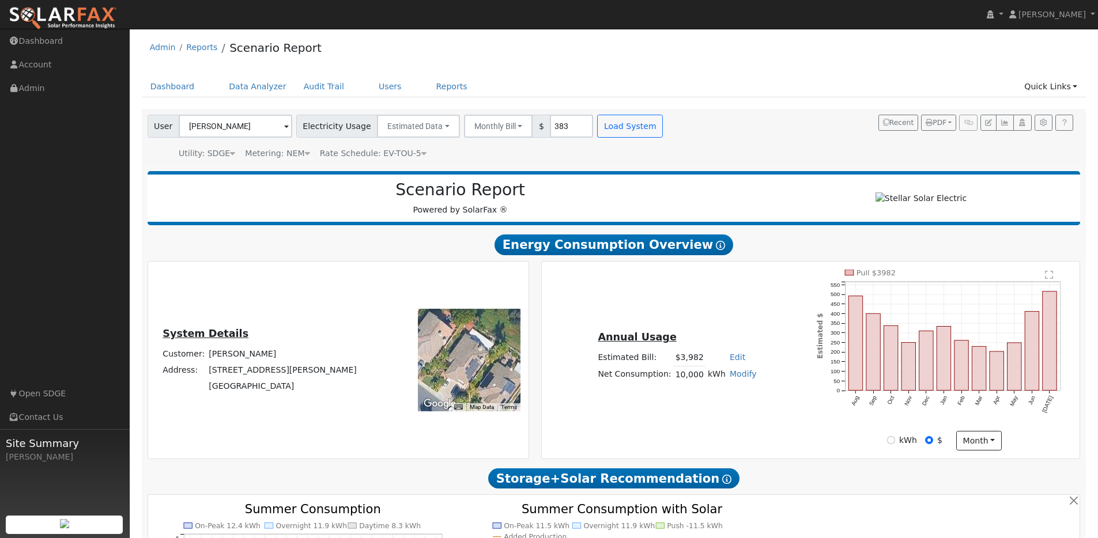
scroll to position [2, 0]
click at [606, 130] on button "Load System" at bounding box center [630, 125] width 66 height 23
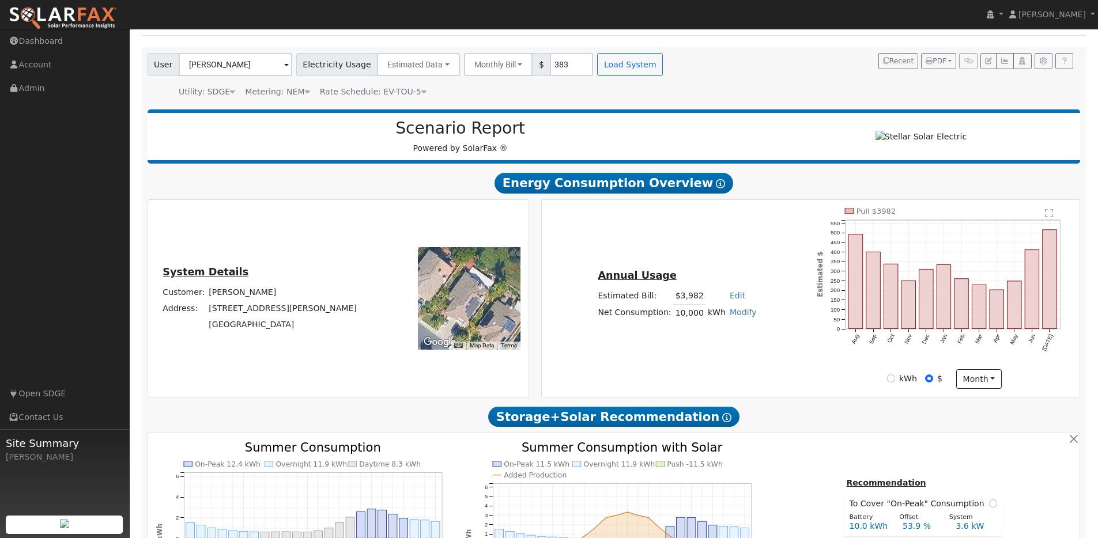
scroll to position [0, 0]
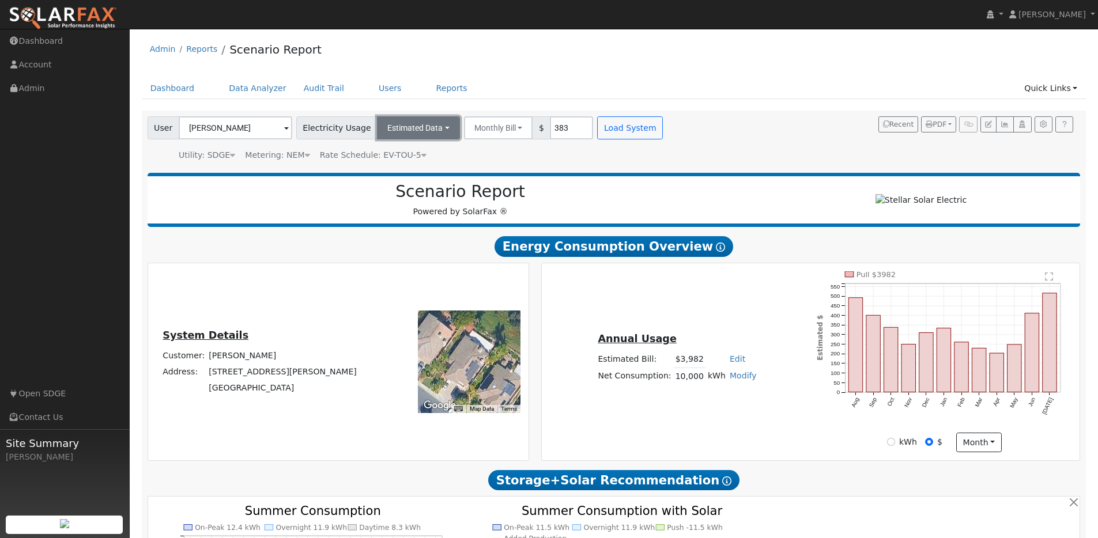
click at [393, 131] on button "Estimated Data" at bounding box center [418, 127] width 83 height 23
click at [397, 188] on link "CSV Data" at bounding box center [418, 186] width 82 height 16
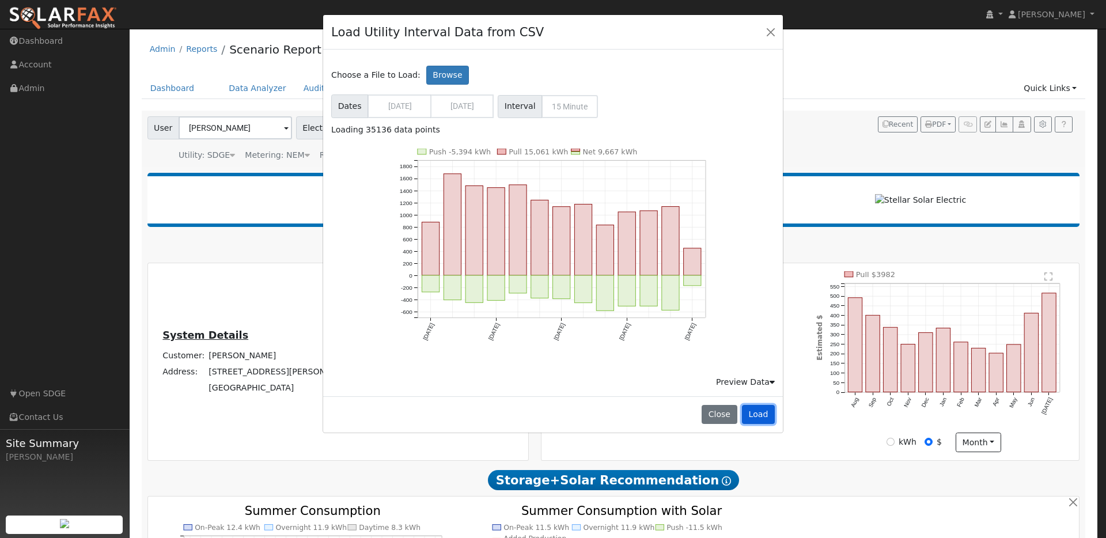
click at [755, 407] on button "Load" at bounding box center [758, 415] width 33 height 20
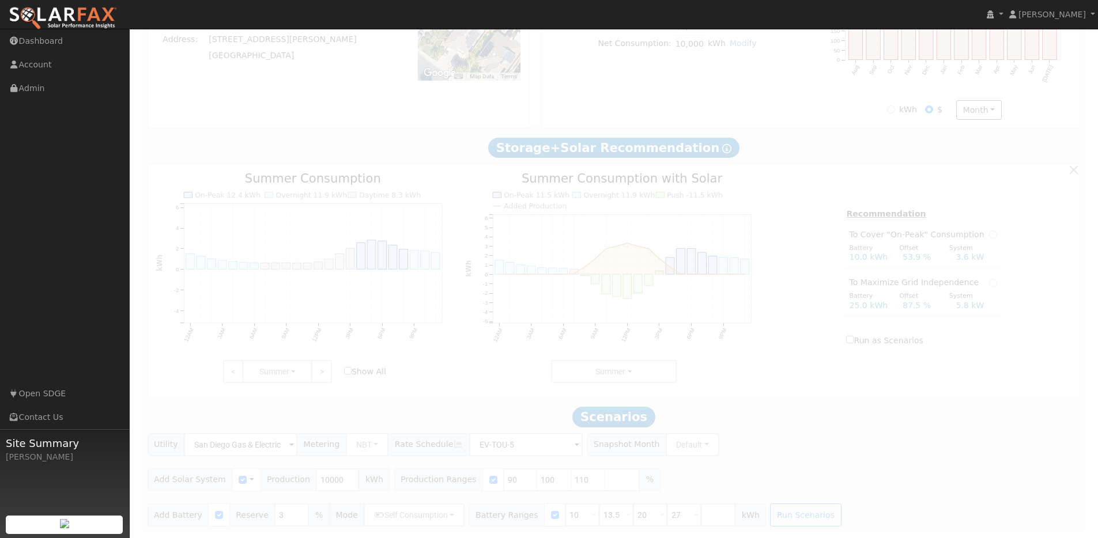
scroll to position [182, 0]
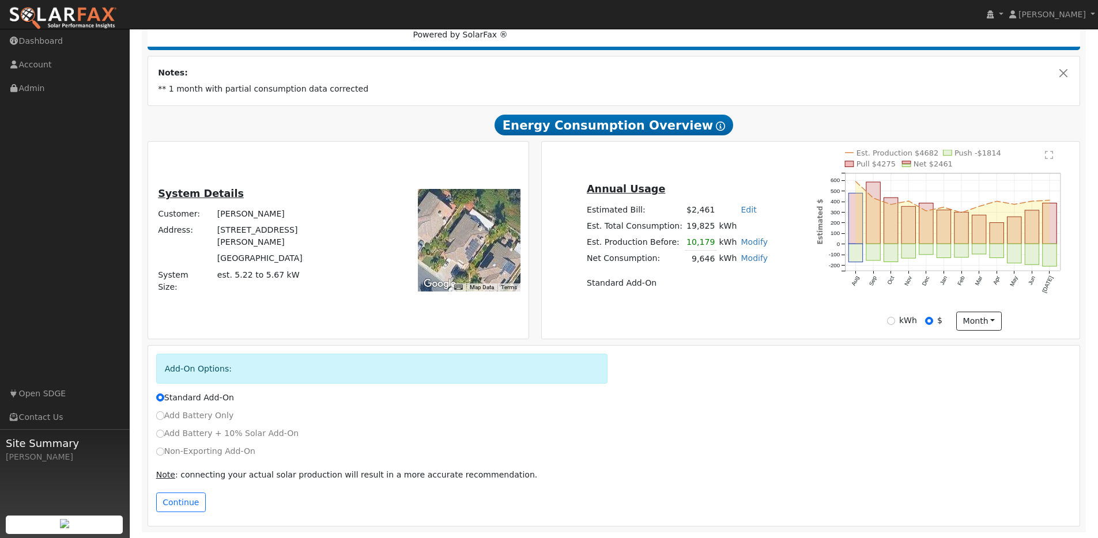
click at [185, 418] on label "Add Battery Only" at bounding box center [195, 416] width 78 height 12
click at [164, 418] on input "Add Battery Only" at bounding box center [160, 415] width 8 height 8
radio input "true"
radio input "false"
click at [180, 436] on label "Add Battery + 10% Solar Add-On" at bounding box center [227, 434] width 143 height 12
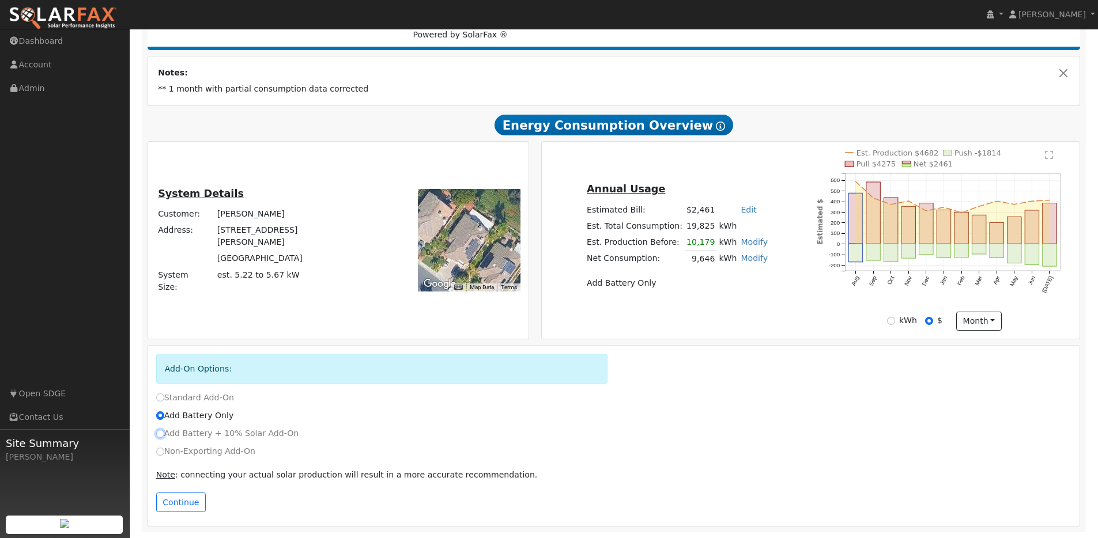
click at [164, 436] on input "Add Battery + 10% Solar Add-On" at bounding box center [160, 434] width 8 height 8
radio input "true"
radio input "false"
click at [179, 494] on button "Continue" at bounding box center [181, 503] width 50 height 20
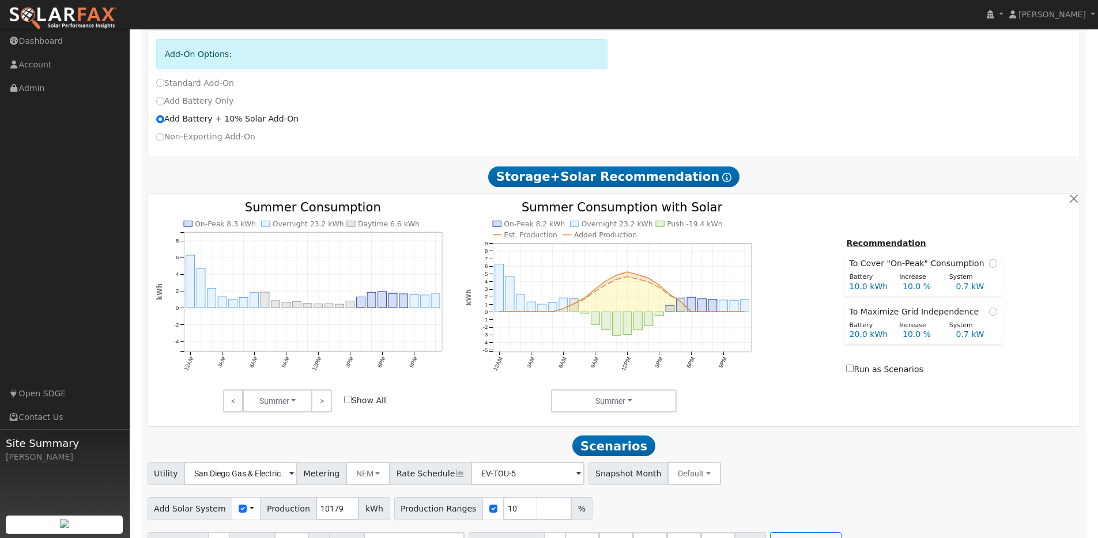
scroll to position [526, 0]
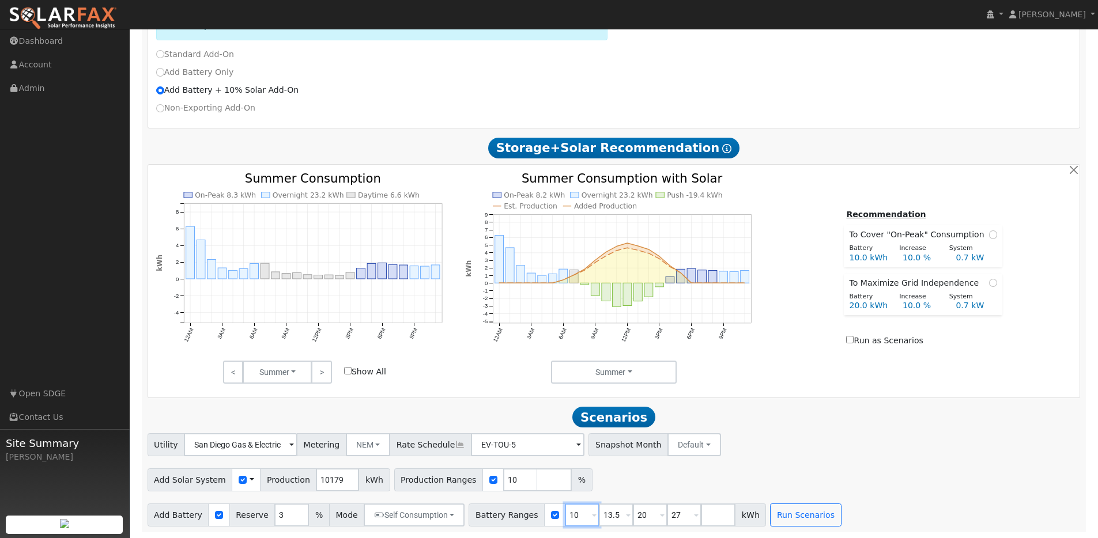
click at [569, 513] on input "10" at bounding box center [582, 515] width 35 height 23
click at [323, 479] on input "10179" at bounding box center [337, 480] width 43 height 23
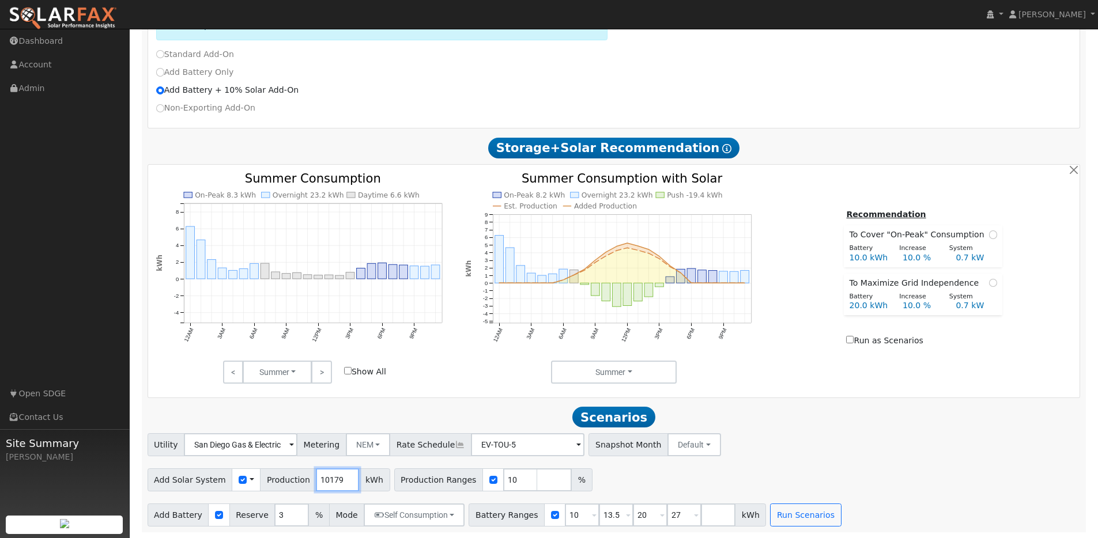
click at [323, 479] on input "10179" at bounding box center [337, 480] width 43 height 23
type input "1100"
click at [795, 516] on button "Run Scenarios" at bounding box center [805, 515] width 71 height 23
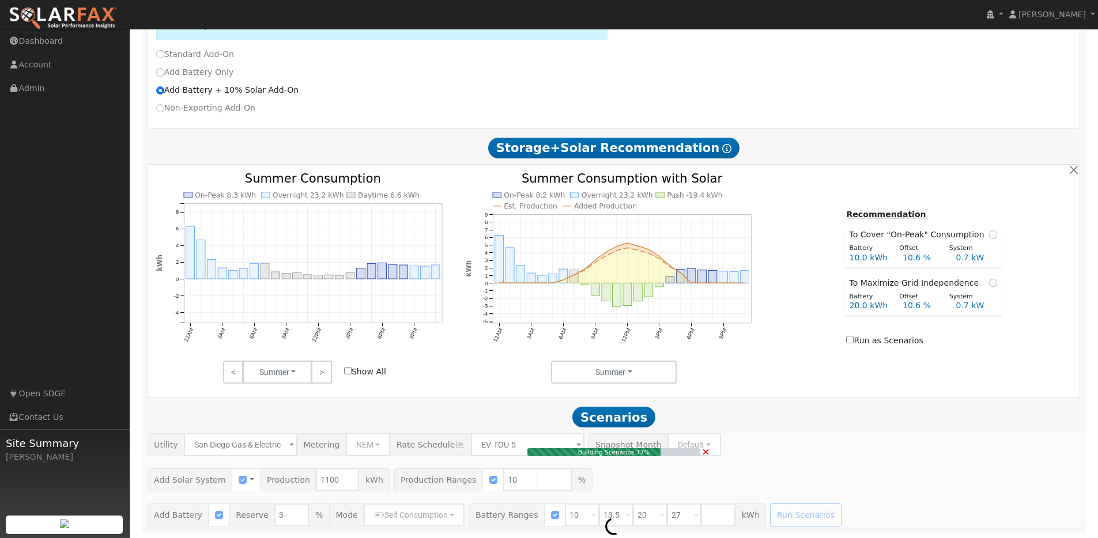
type input "0.1"
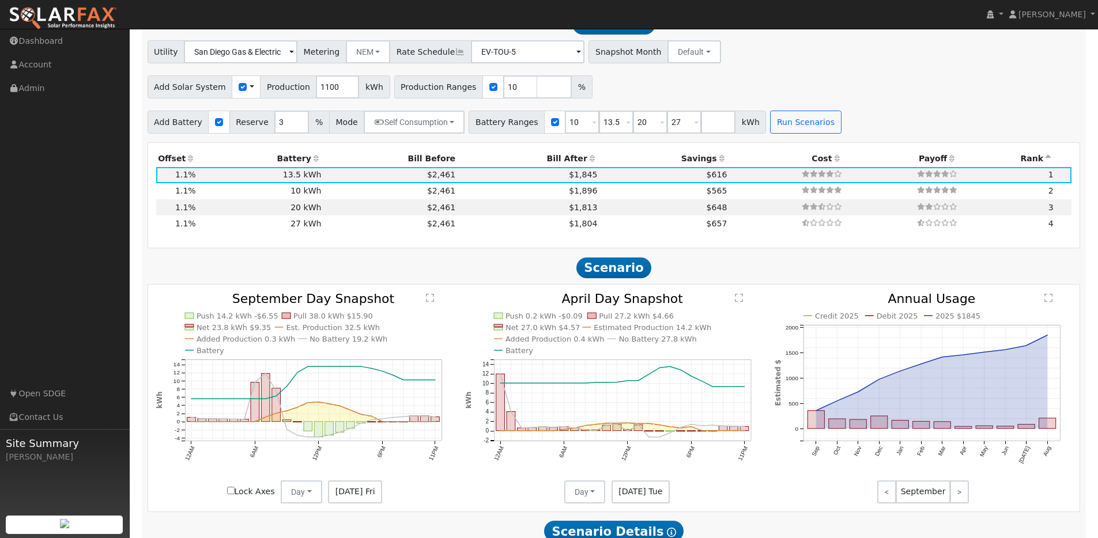
scroll to position [920, 0]
